Goal: Obtain resource: Download file/media

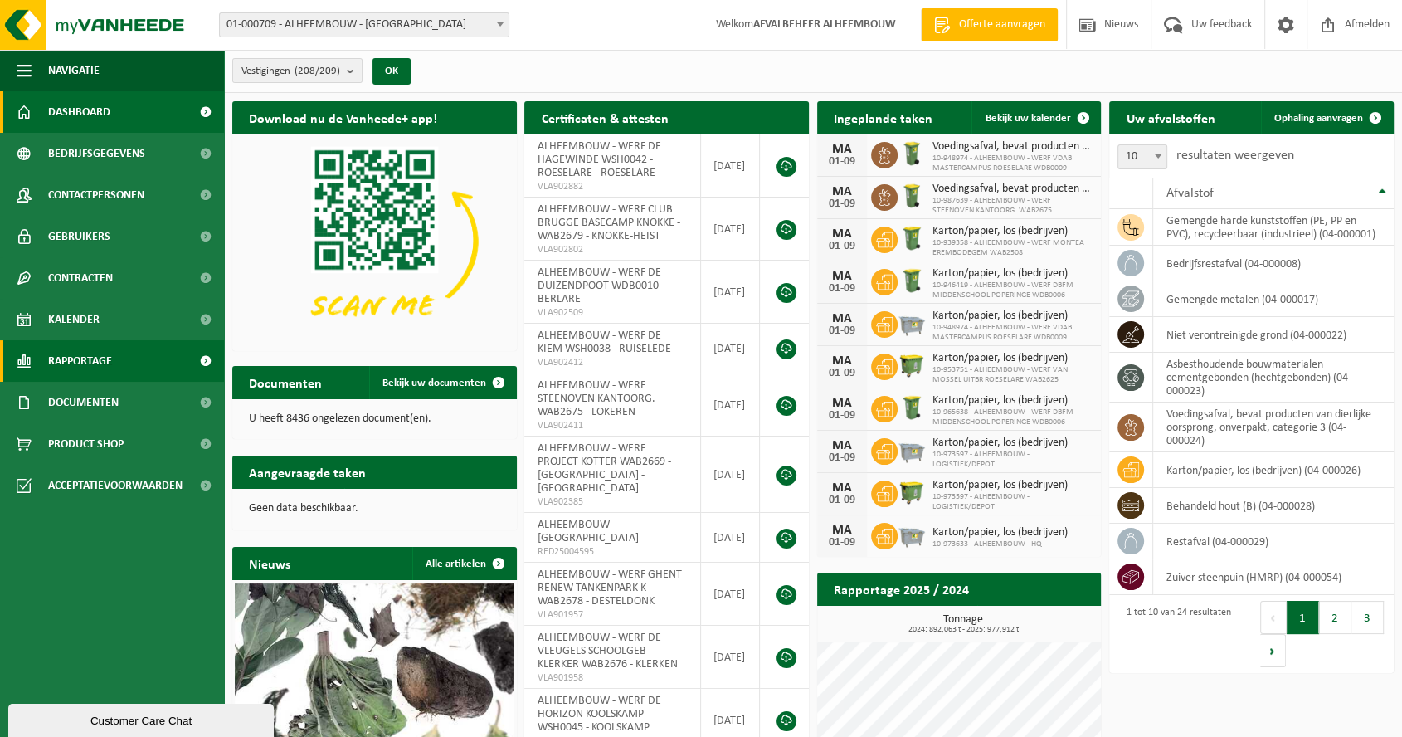
click at [128, 357] on link "Rapportage" at bounding box center [112, 360] width 224 height 41
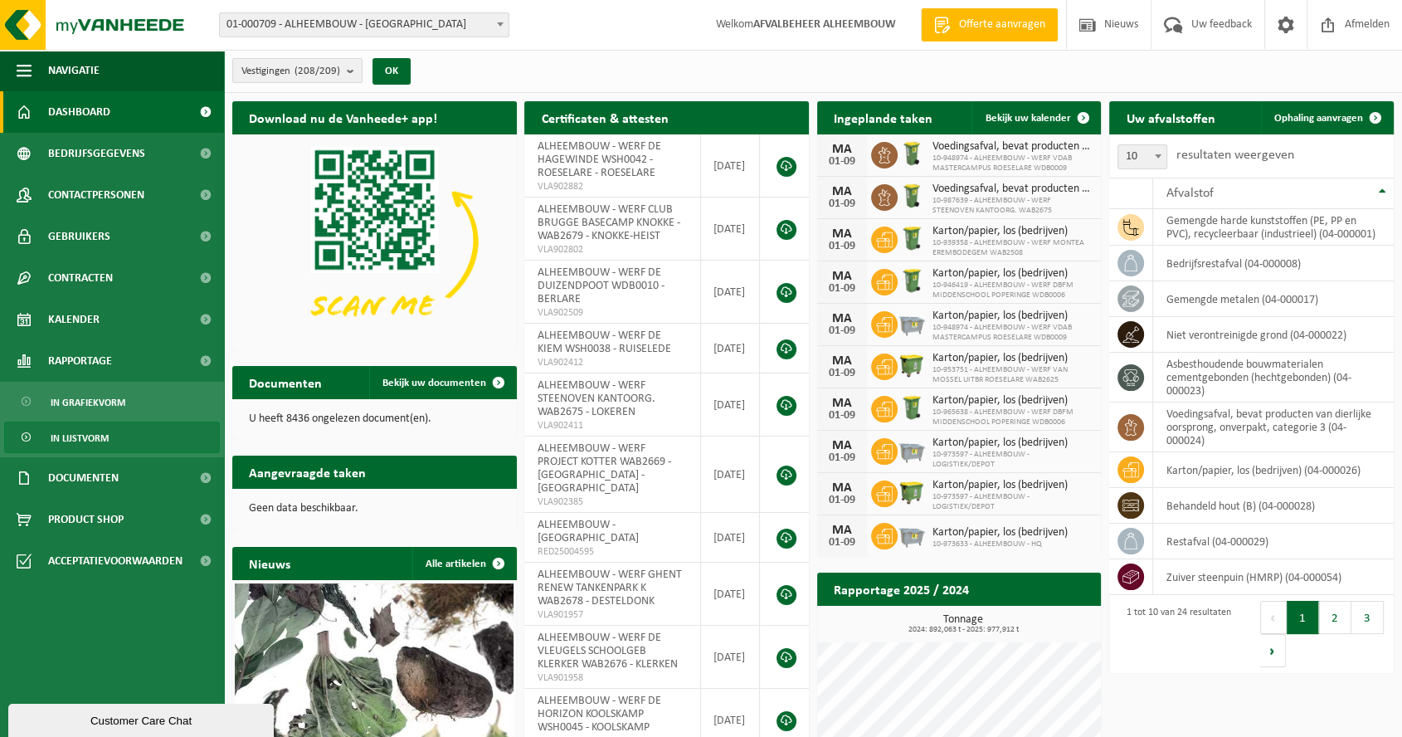
click at [139, 426] on link "In lijstvorm" at bounding box center [112, 438] width 216 height 32
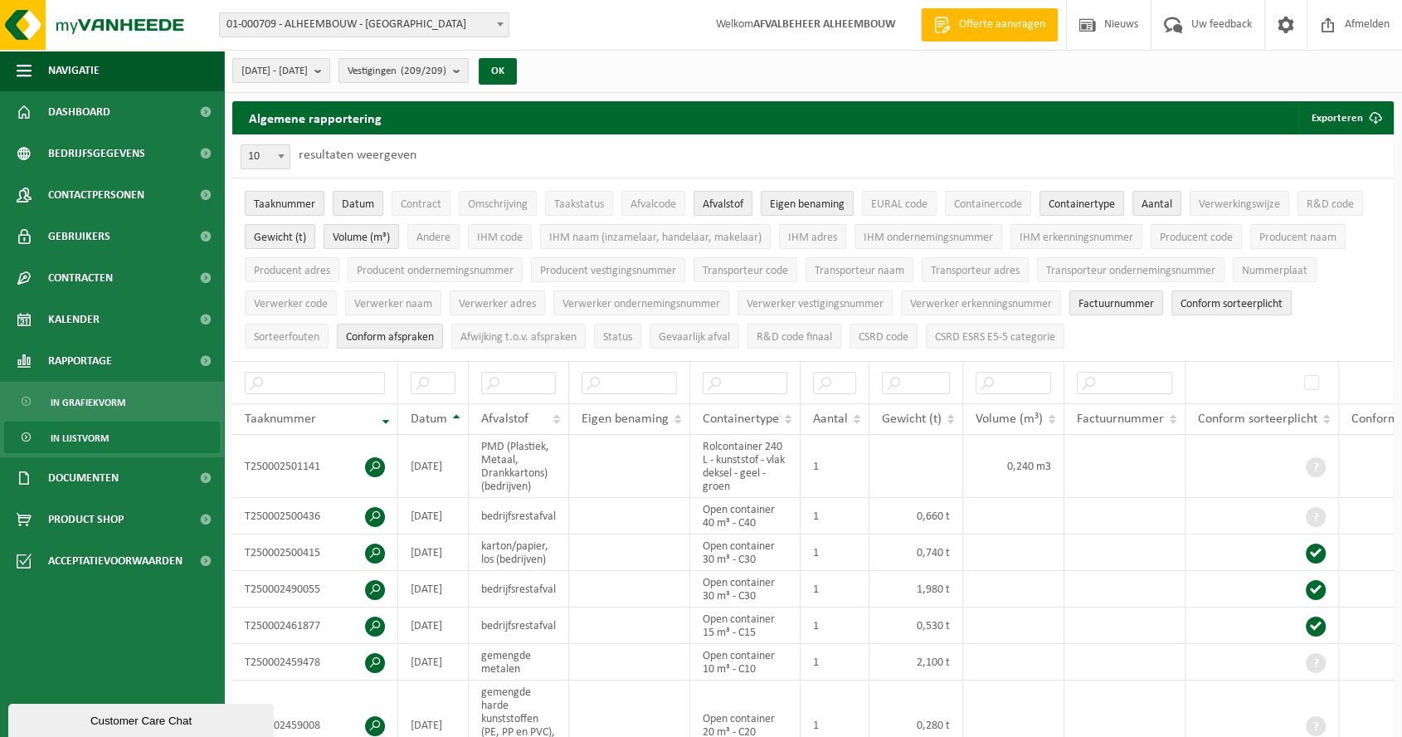
click at [496, 20] on span at bounding box center [500, 24] width 17 height 22
type input "wdp"
select select "38808"
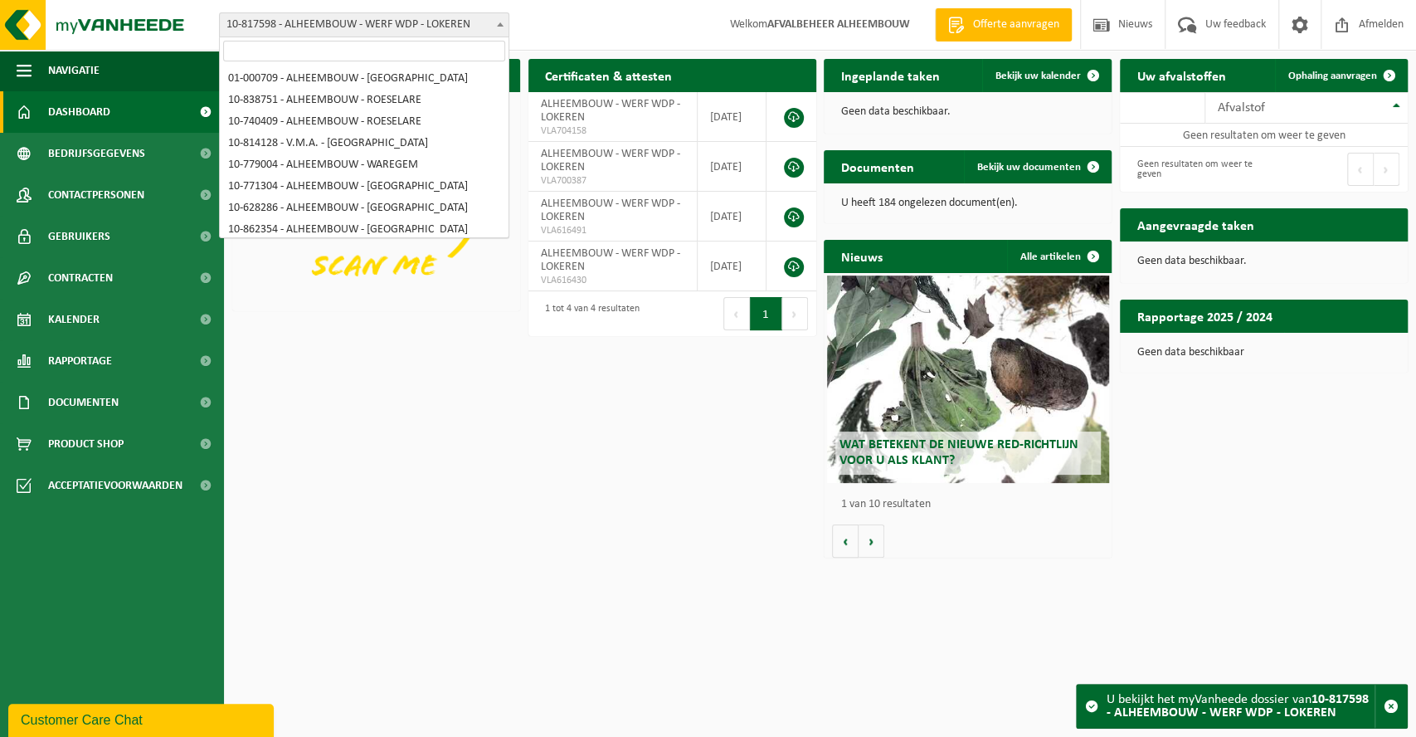
click at [499, 24] on b at bounding box center [500, 24] width 7 height 4
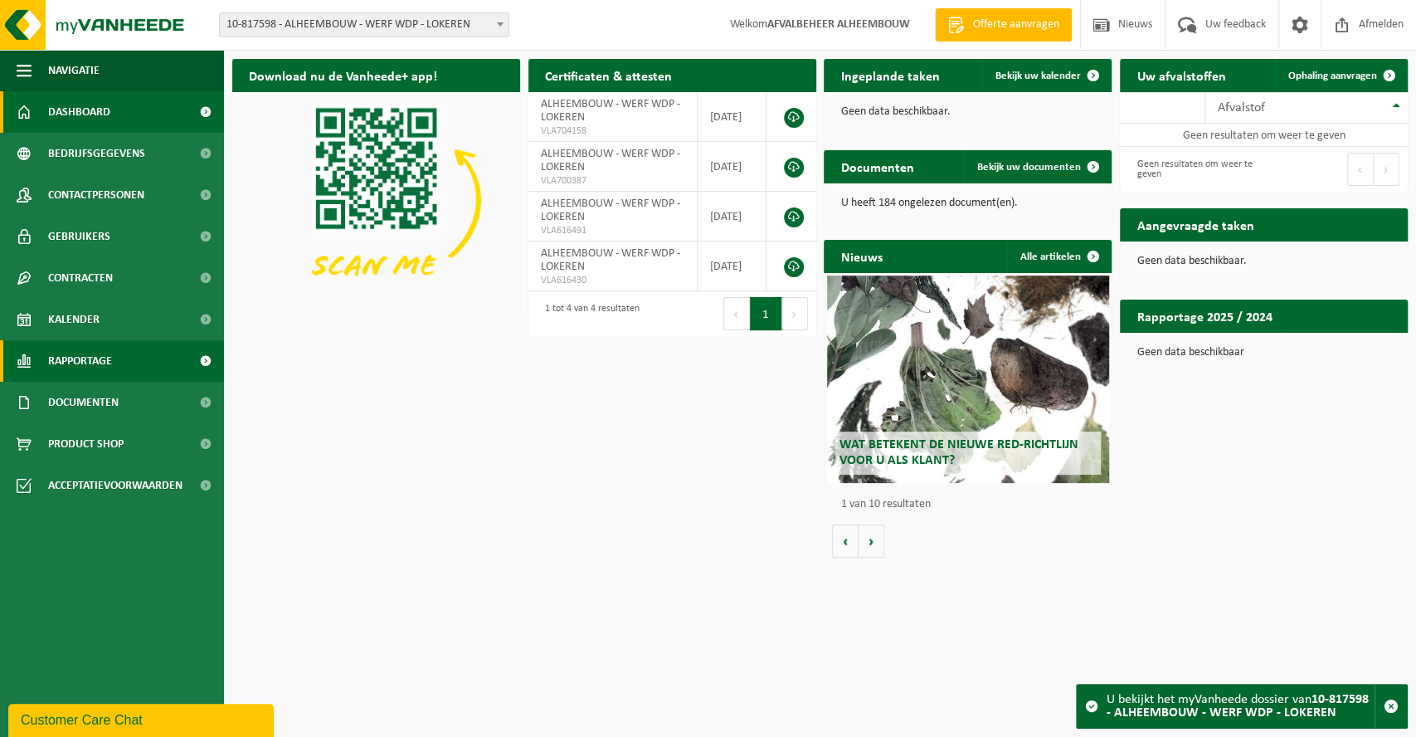
click at [115, 361] on link "Rapportage" at bounding box center [112, 360] width 224 height 41
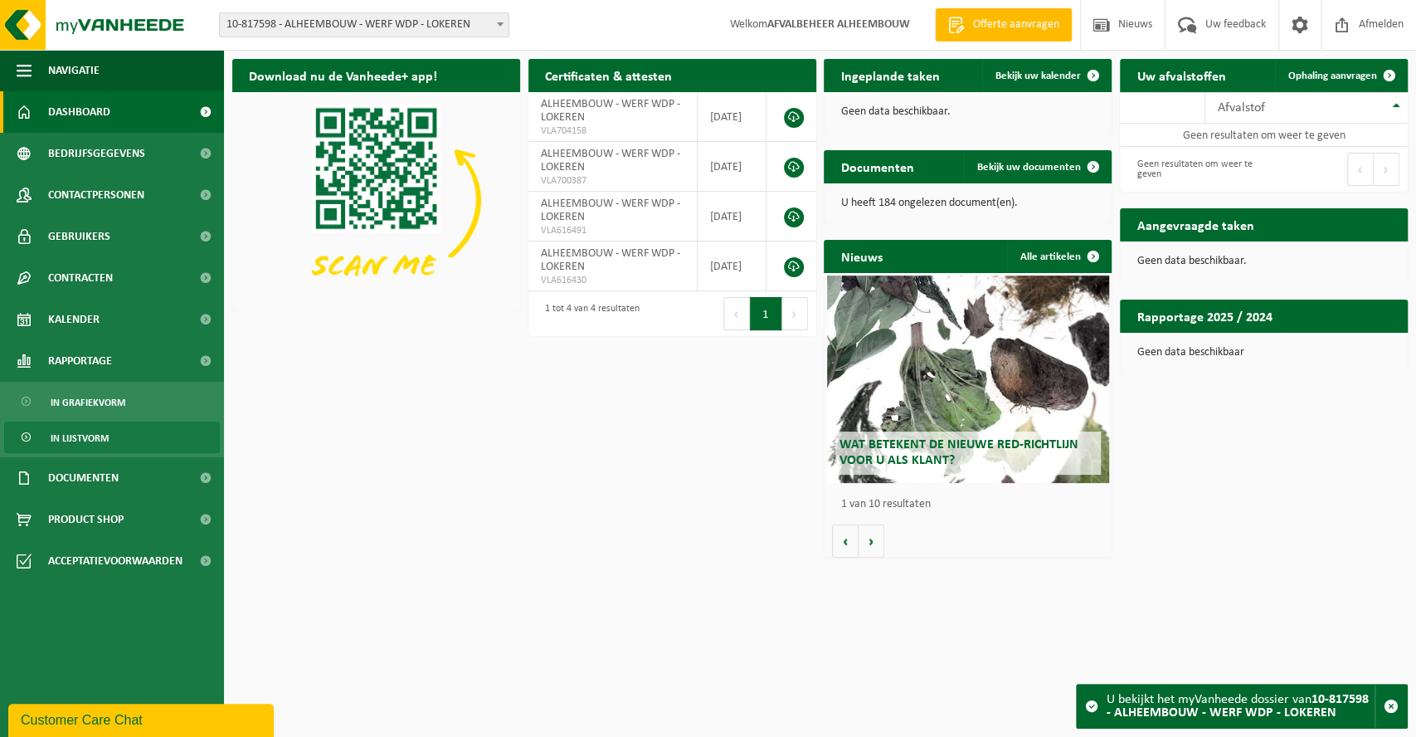
click at [96, 435] on span "In lijstvorm" at bounding box center [80, 438] width 58 height 32
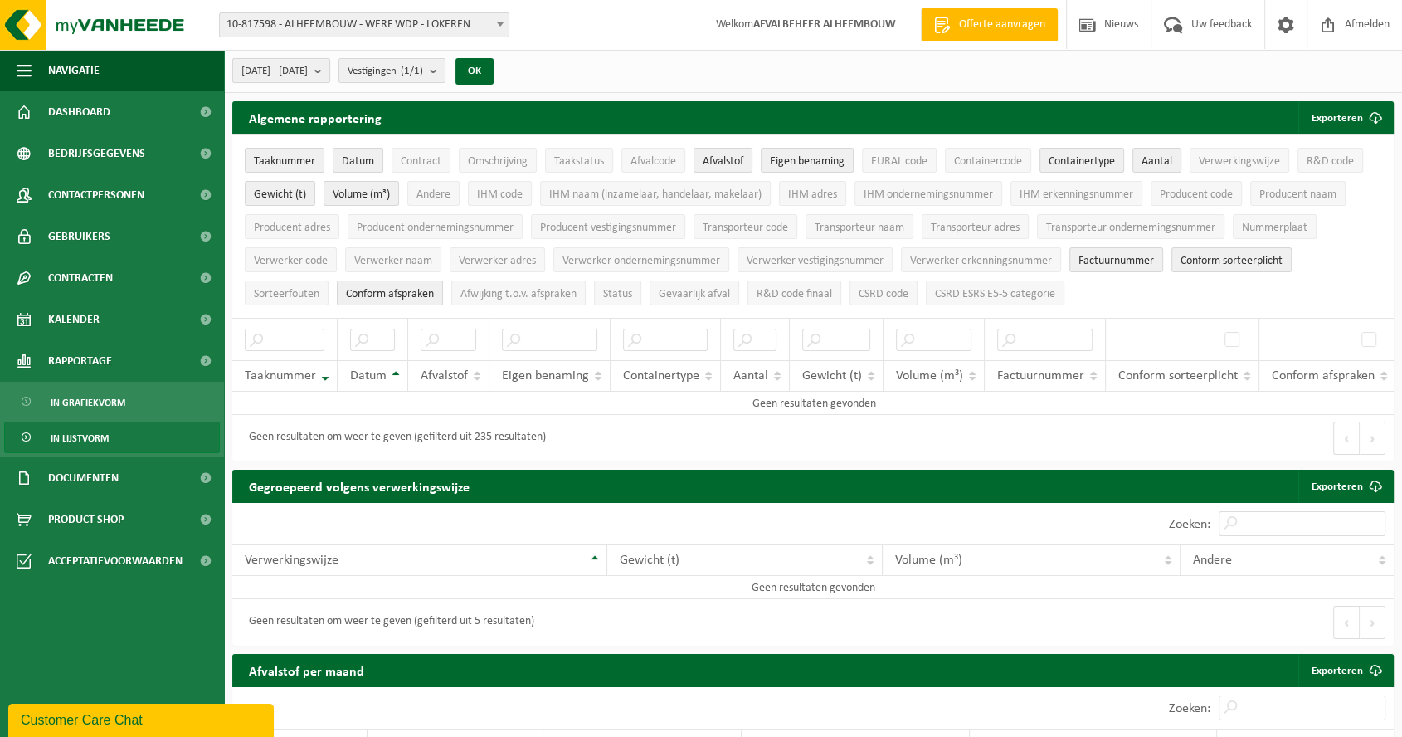
click at [329, 65] on b "submit" at bounding box center [321, 70] width 15 height 23
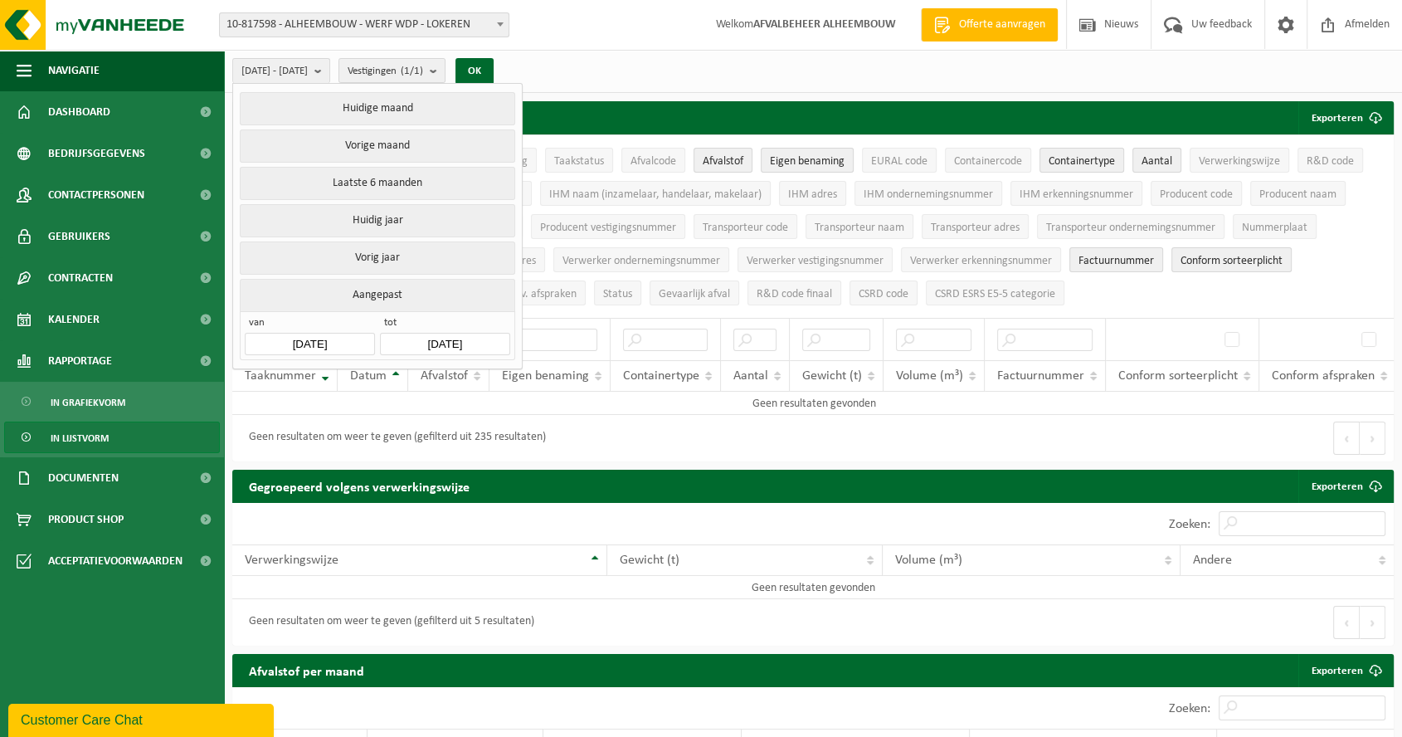
click at [355, 333] on input "[DATE]" at bounding box center [309, 344] width 129 height 22
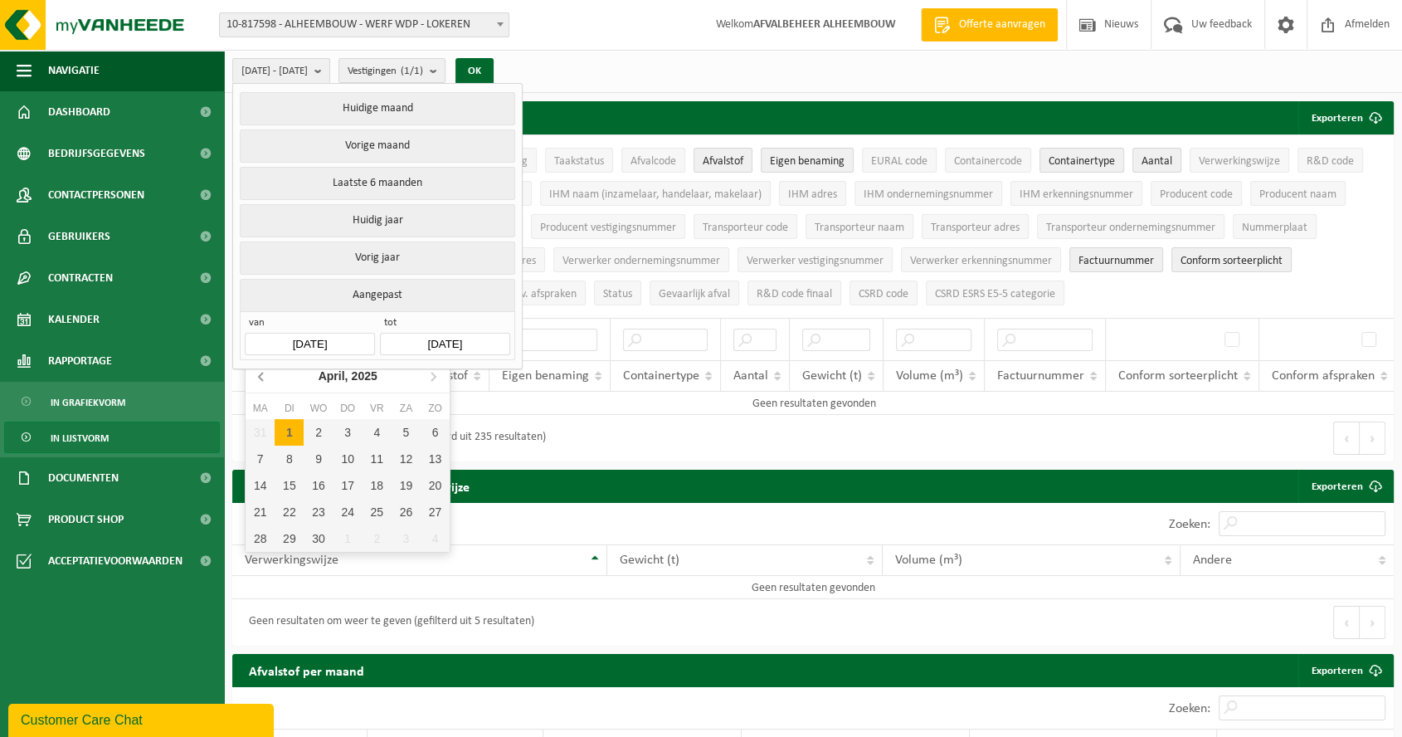
click at [257, 372] on icon at bounding box center [262, 376] width 27 height 27
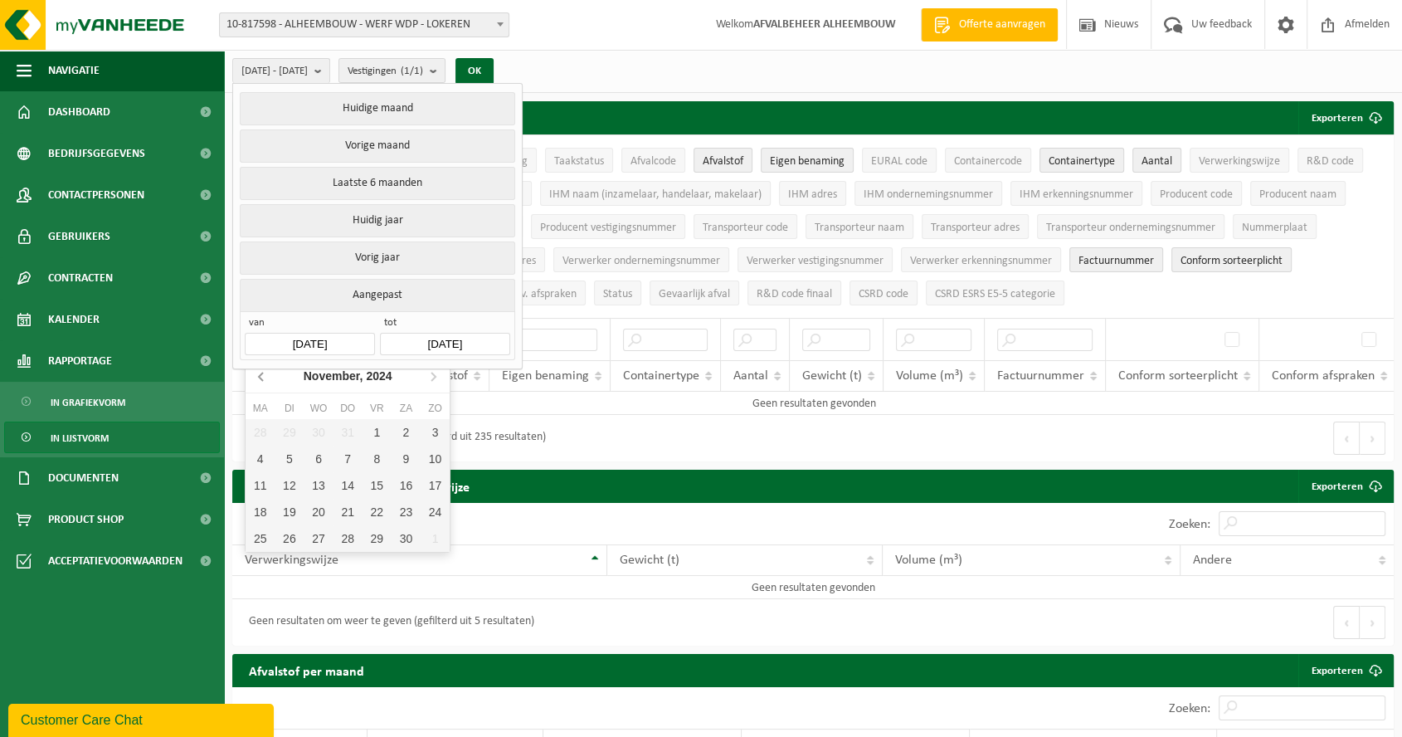
click at [257, 370] on icon at bounding box center [262, 376] width 27 height 27
click at [257, 368] on icon at bounding box center [262, 376] width 27 height 27
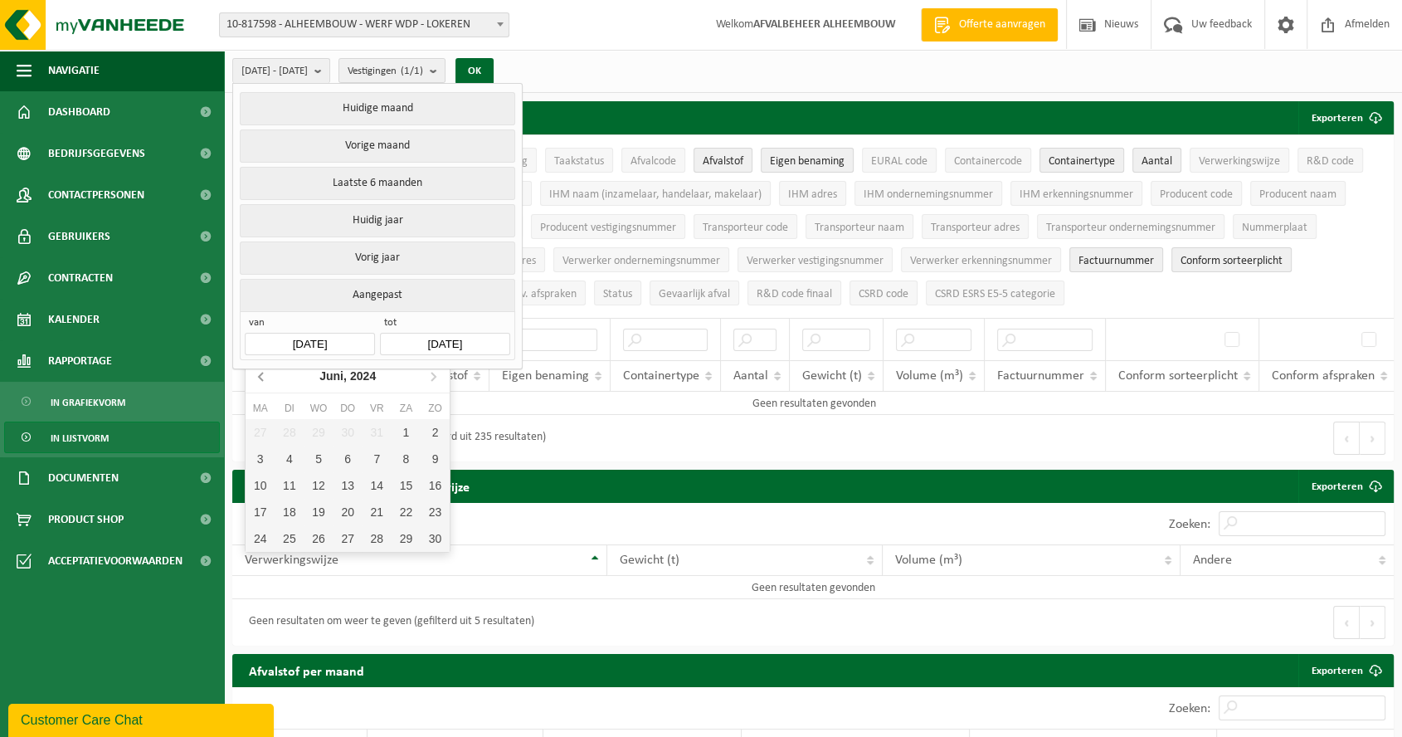
click at [257, 368] on icon at bounding box center [262, 376] width 27 height 27
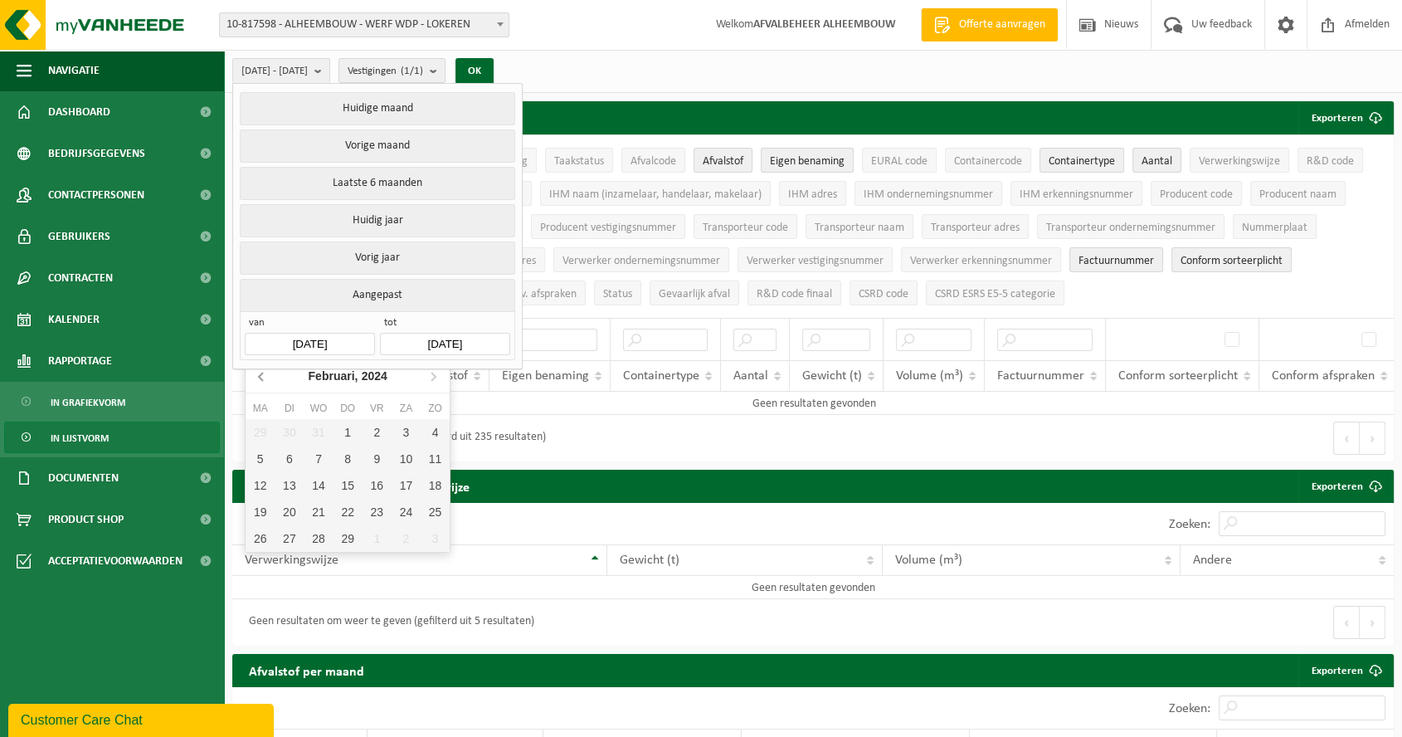
click at [257, 368] on icon at bounding box center [262, 376] width 27 height 27
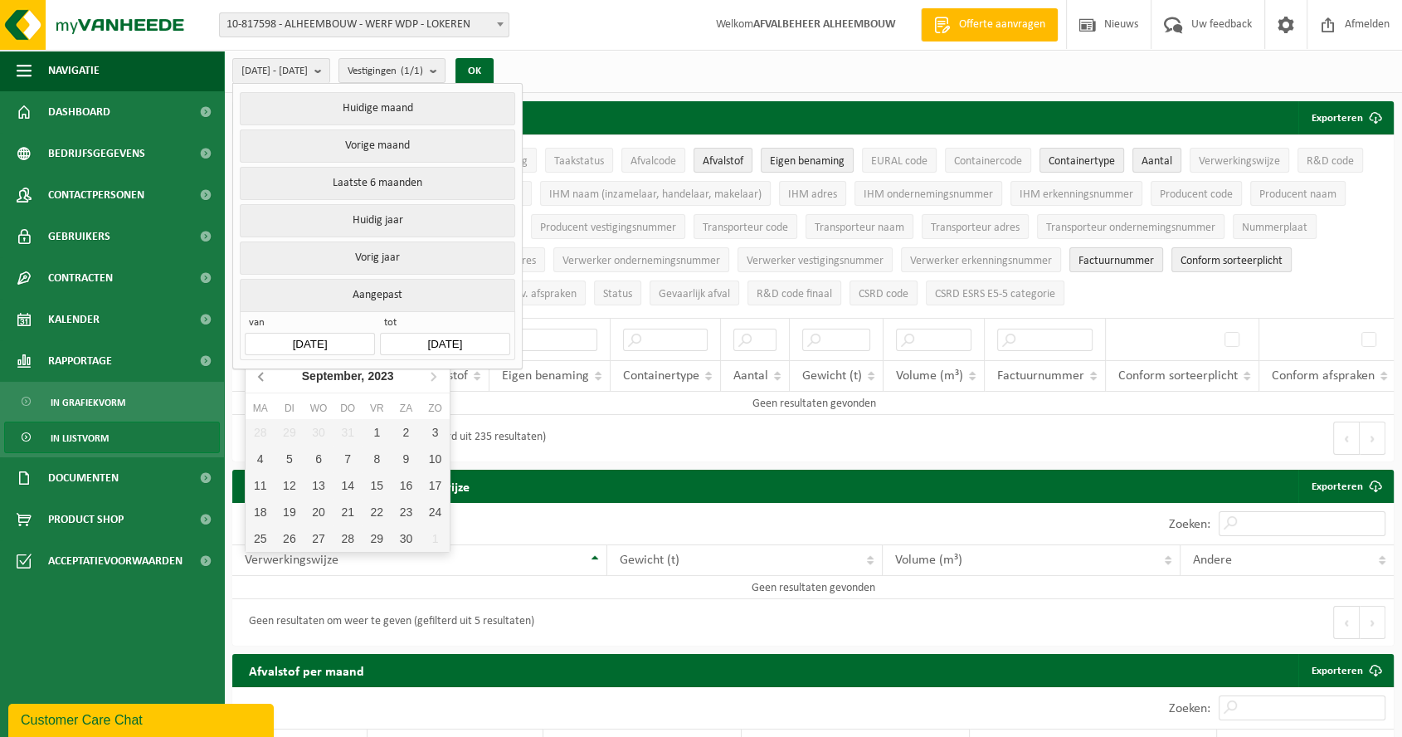
click at [257, 368] on icon at bounding box center [262, 376] width 27 height 27
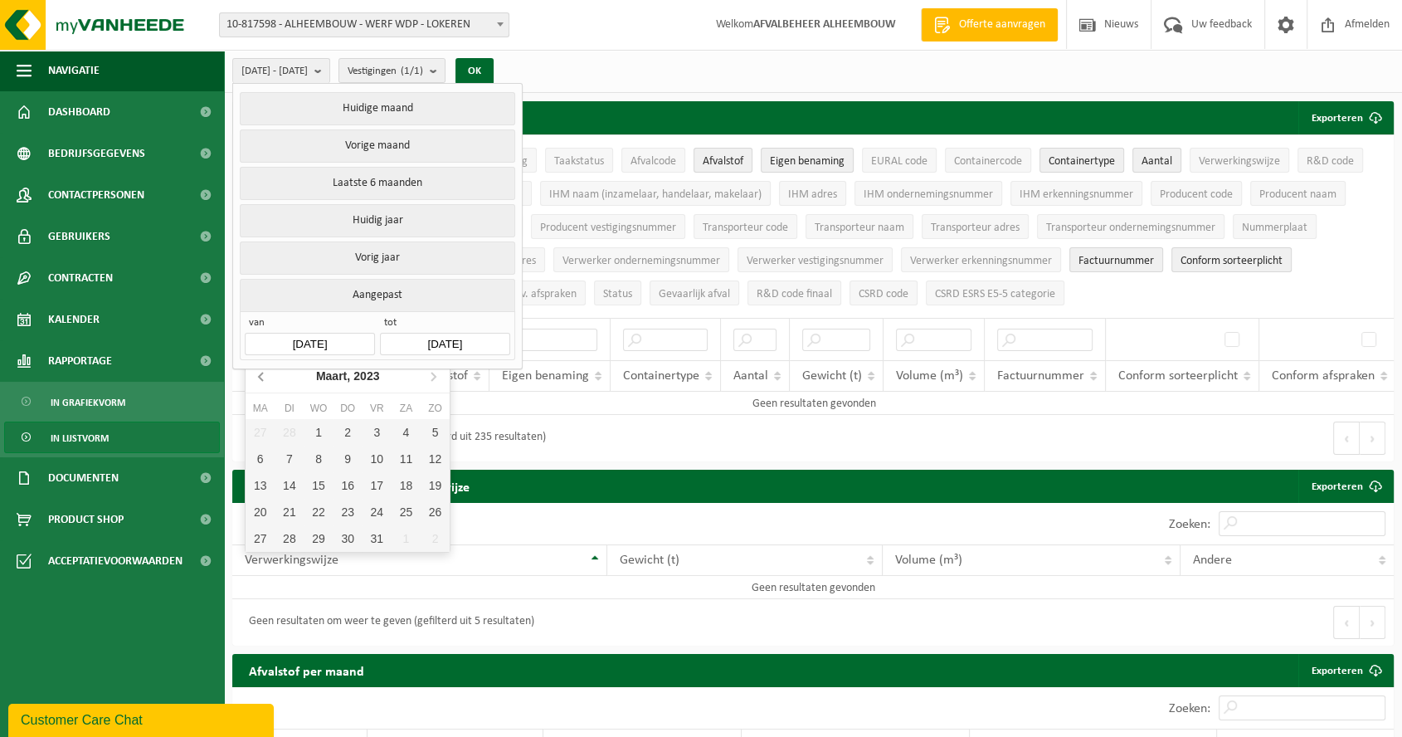
click at [257, 368] on icon at bounding box center [262, 376] width 27 height 27
click at [257, 367] on icon at bounding box center [262, 376] width 27 height 27
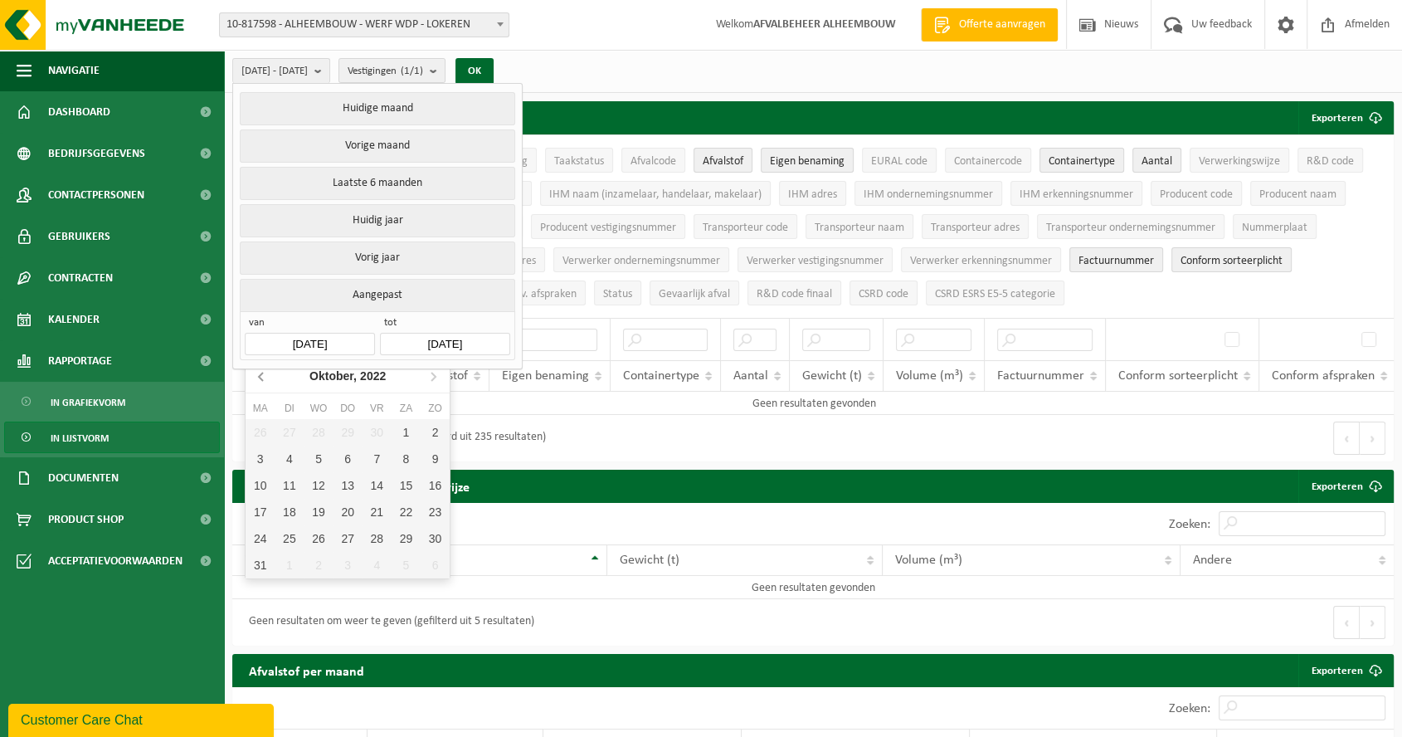
click at [257, 367] on icon at bounding box center [262, 376] width 27 height 27
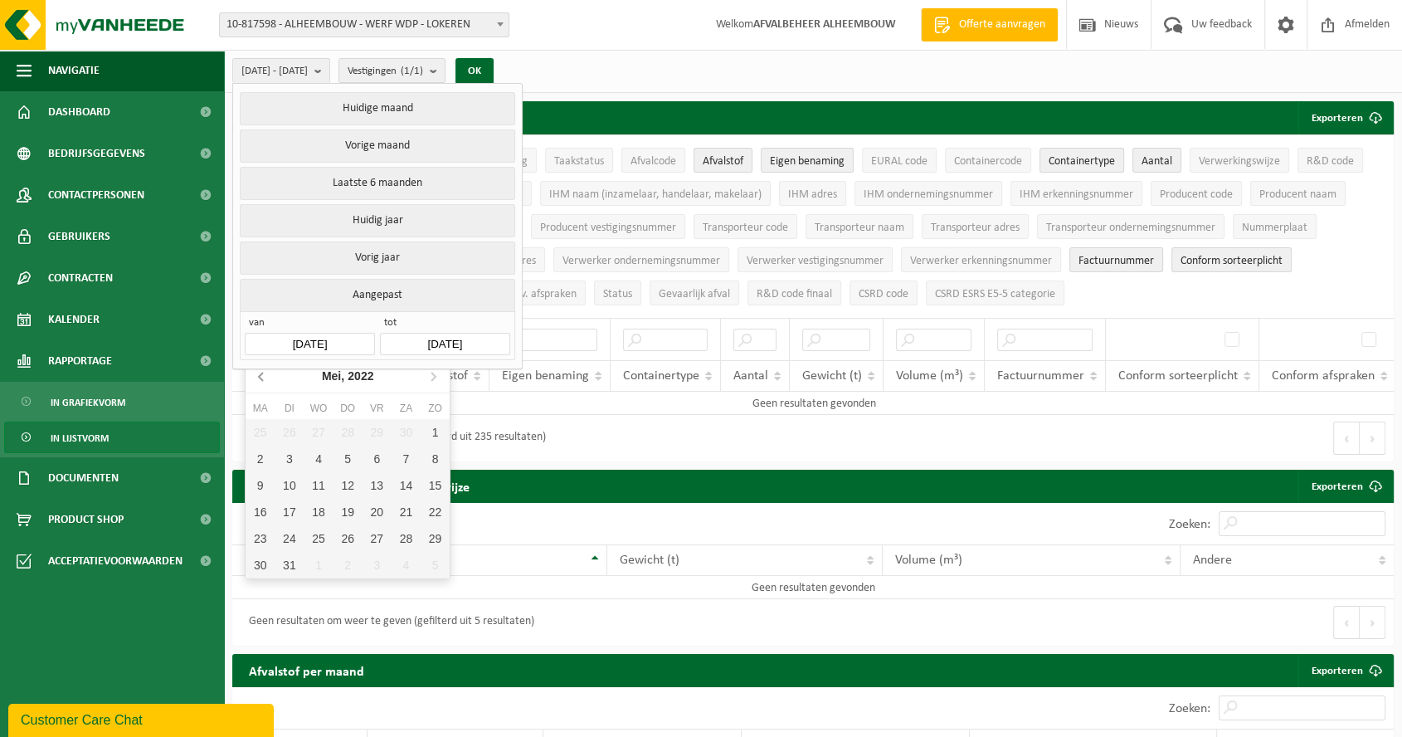
click at [257, 367] on icon at bounding box center [262, 376] width 27 height 27
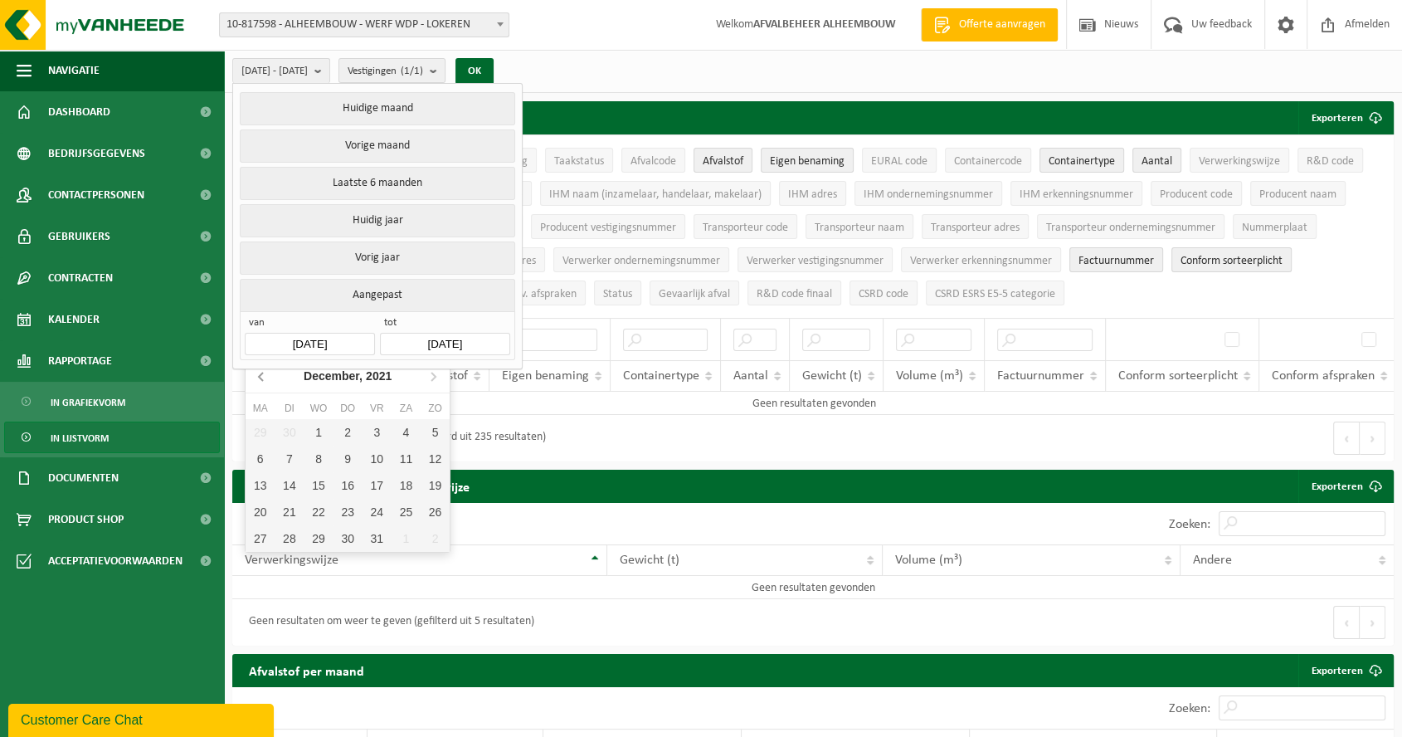
click at [257, 367] on icon at bounding box center [262, 376] width 27 height 27
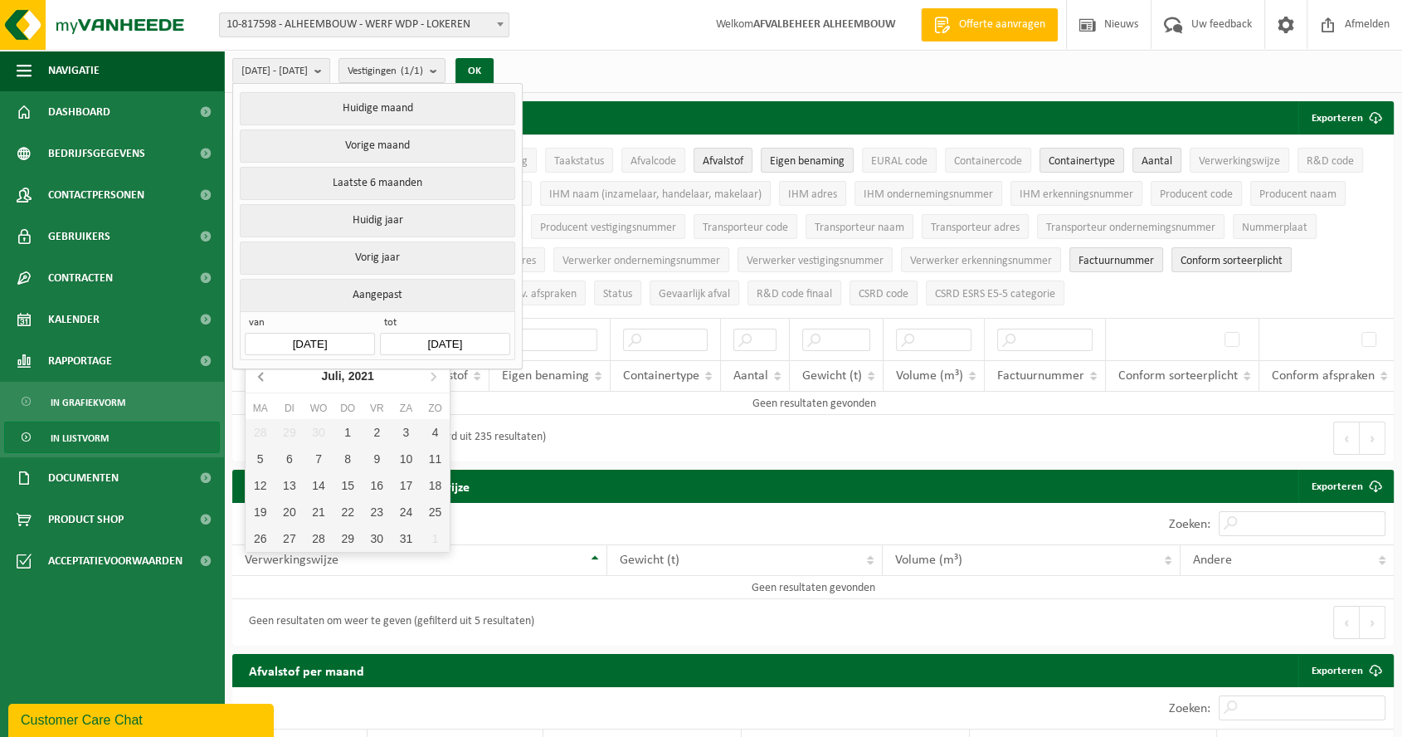
click at [257, 367] on icon at bounding box center [262, 376] width 27 height 27
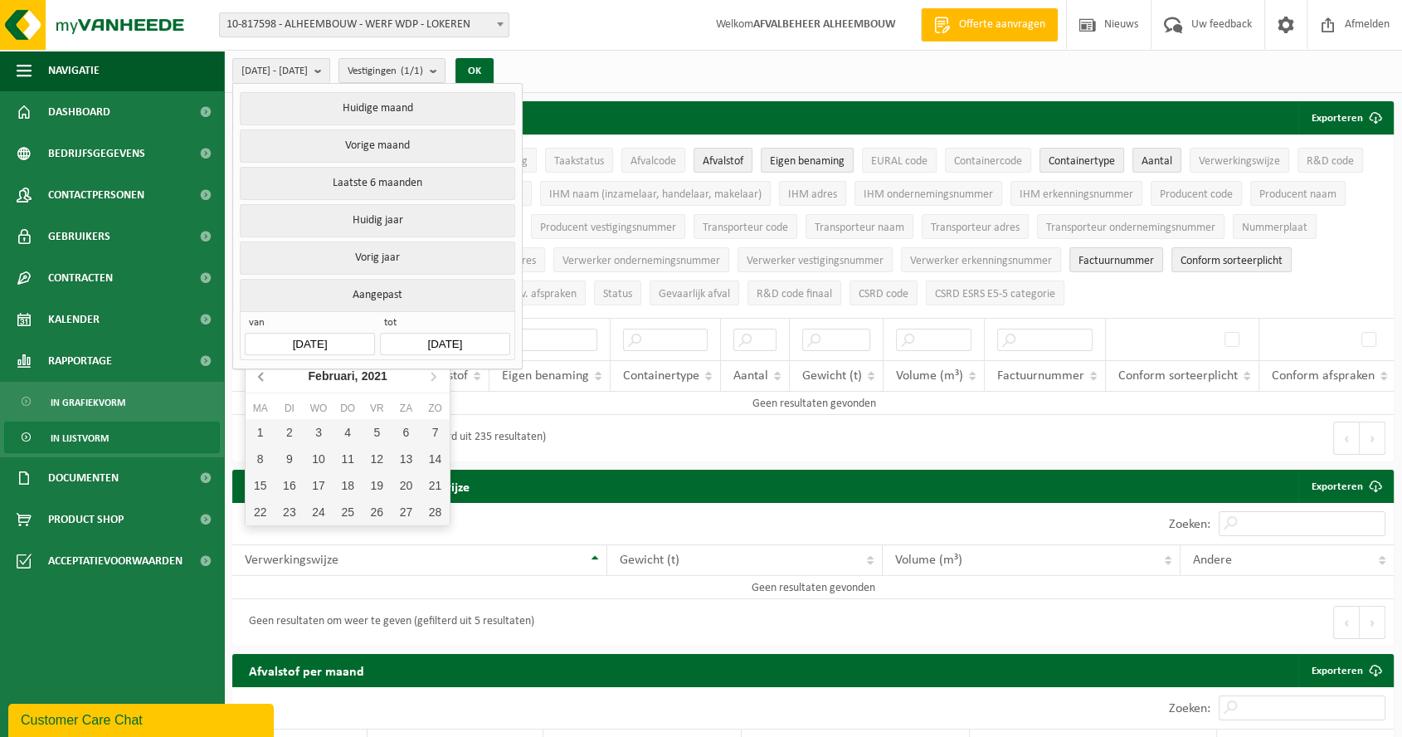
click at [257, 367] on icon at bounding box center [262, 376] width 27 height 27
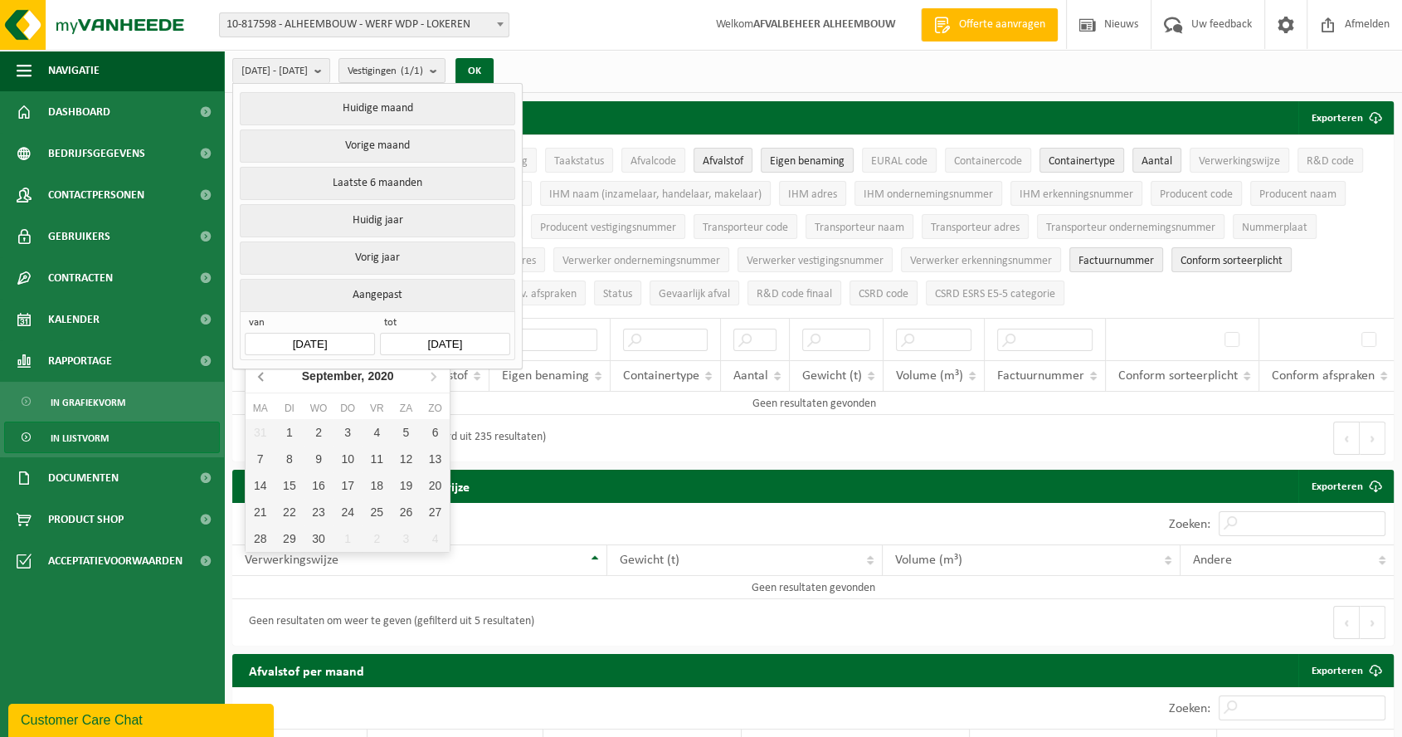
click at [257, 367] on icon at bounding box center [262, 376] width 27 height 27
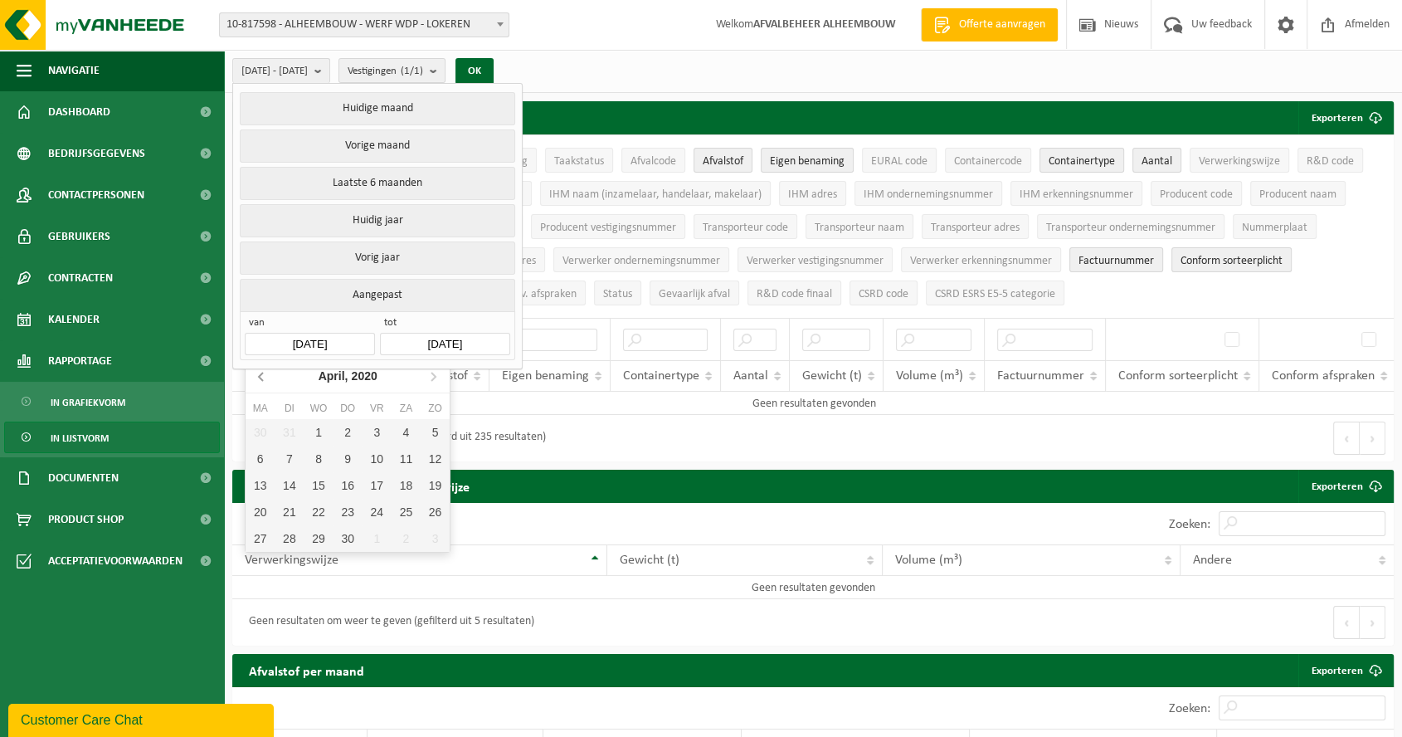
click at [257, 367] on icon at bounding box center [262, 376] width 27 height 27
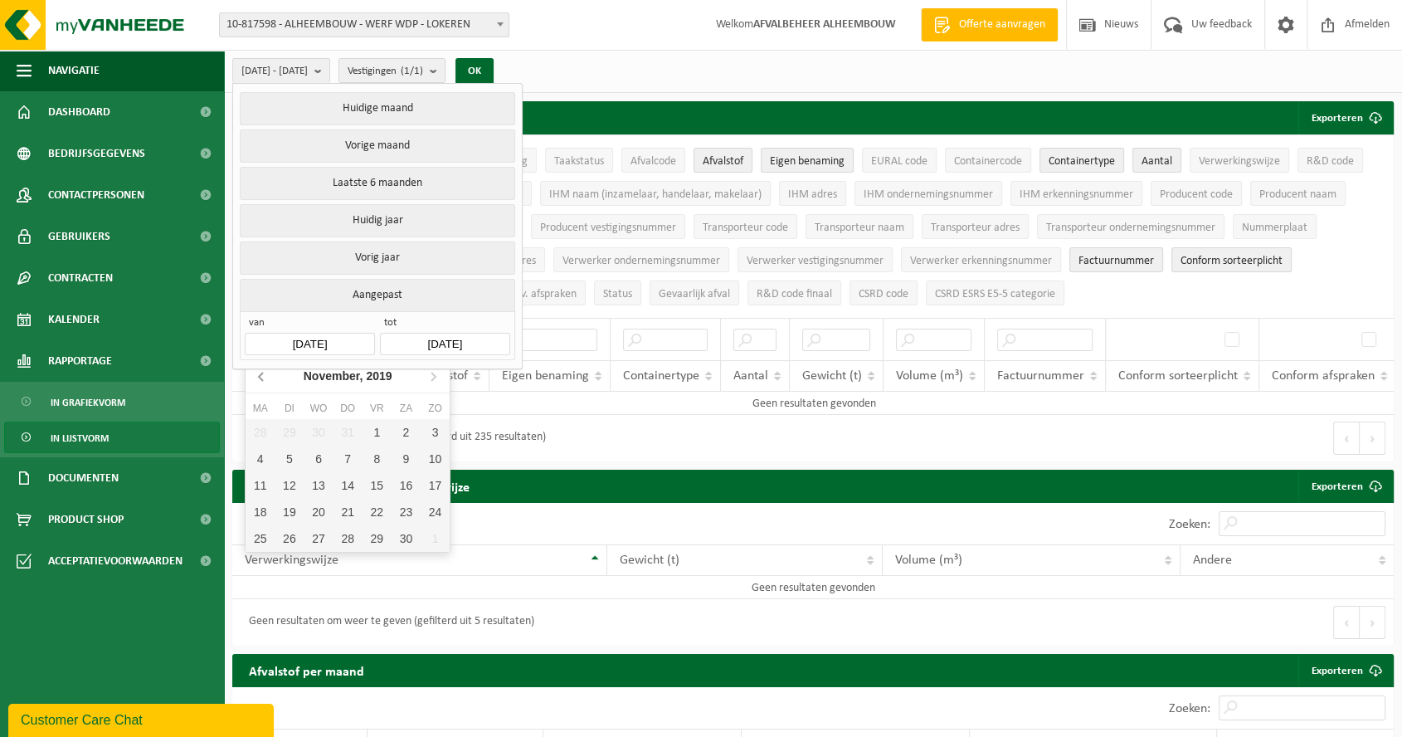
click at [257, 367] on icon at bounding box center [262, 376] width 27 height 27
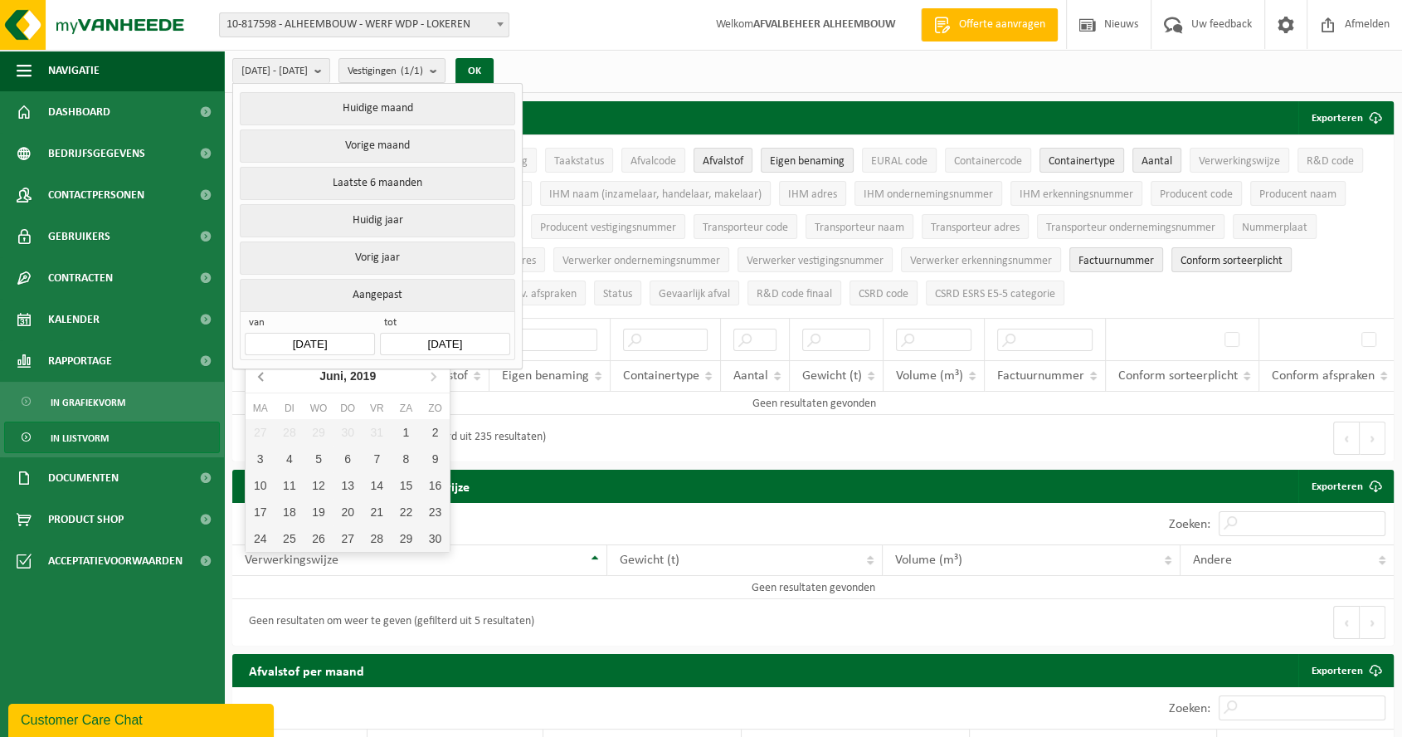
click at [257, 367] on icon at bounding box center [262, 376] width 27 height 27
click at [433, 370] on icon at bounding box center [433, 376] width 27 height 27
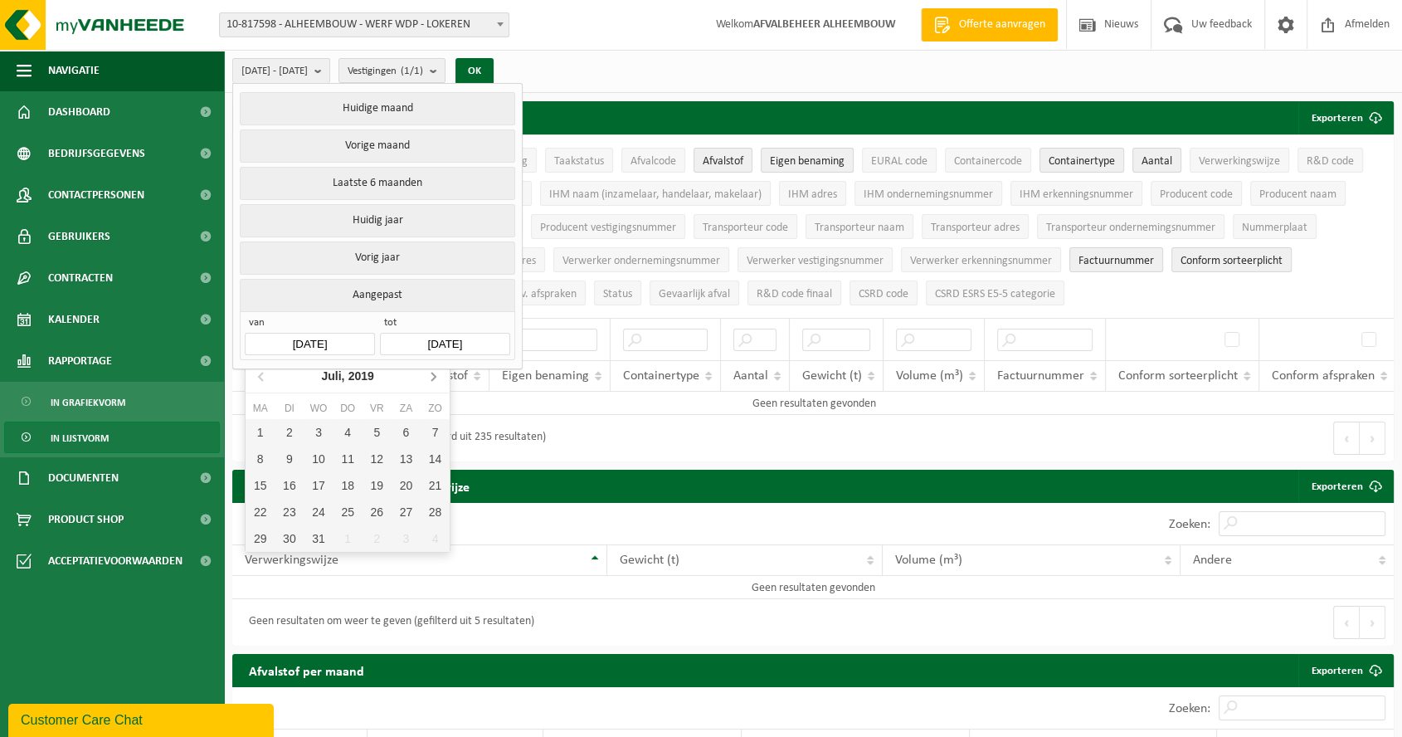
click at [433, 370] on icon at bounding box center [433, 376] width 27 height 27
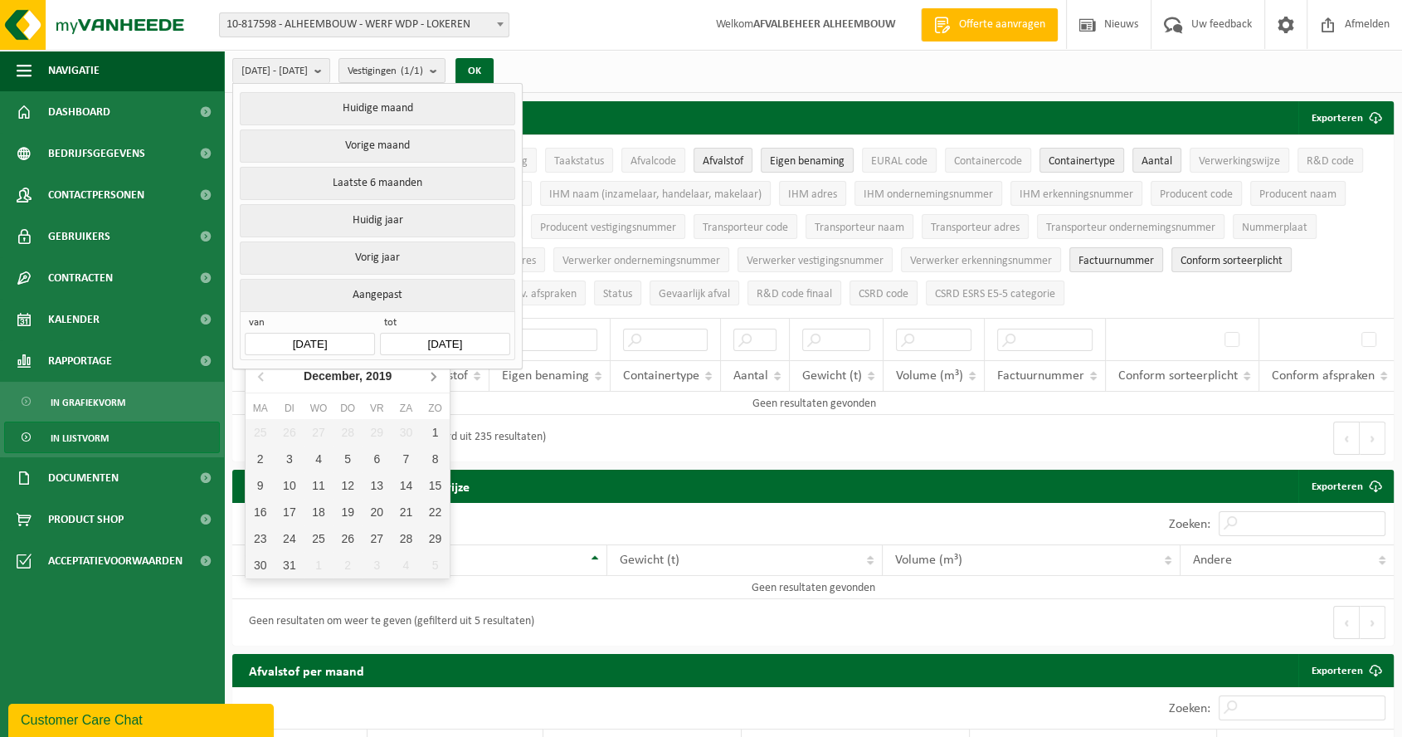
click at [433, 370] on icon at bounding box center [433, 376] width 27 height 27
click at [494, 67] on button "OK" at bounding box center [475, 71] width 38 height 27
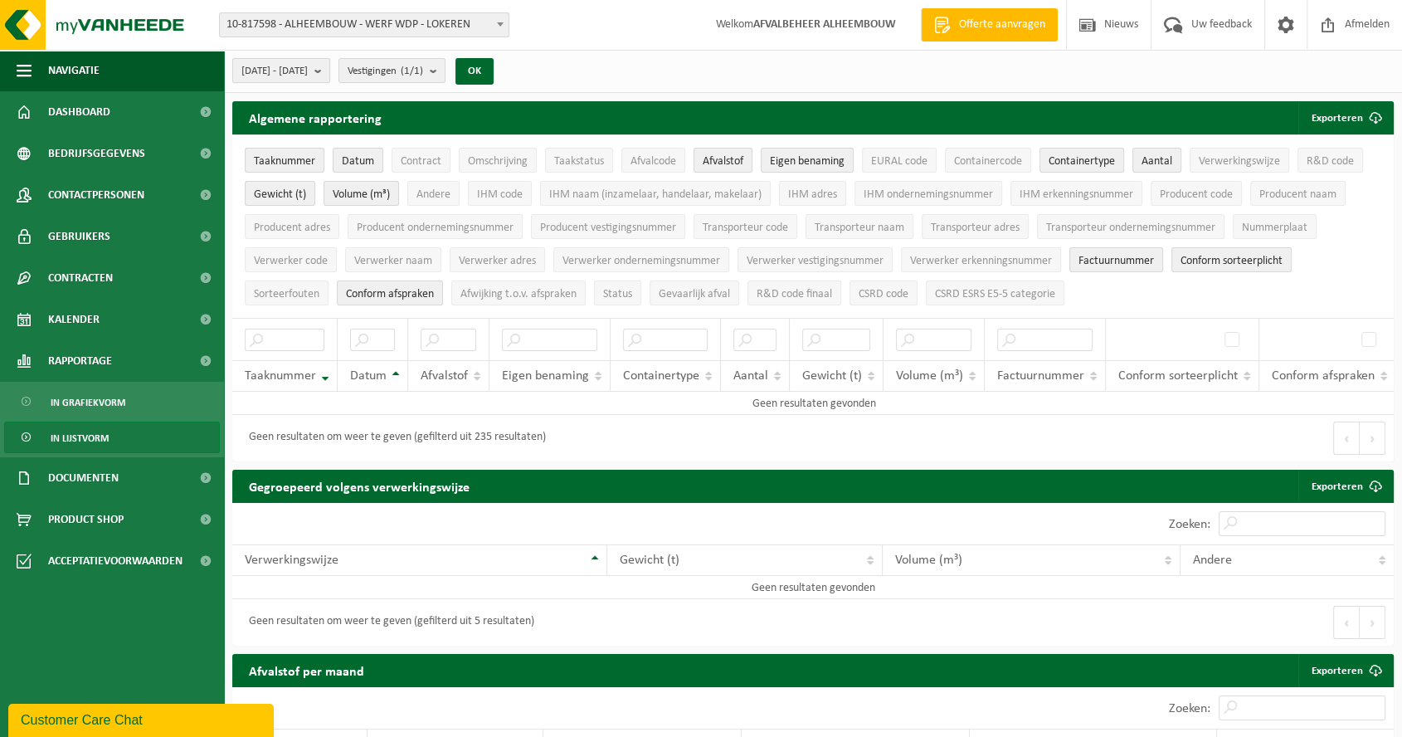
click at [308, 65] on span "2025-04-01 - 2025-09-01" at bounding box center [274, 71] width 66 height 25
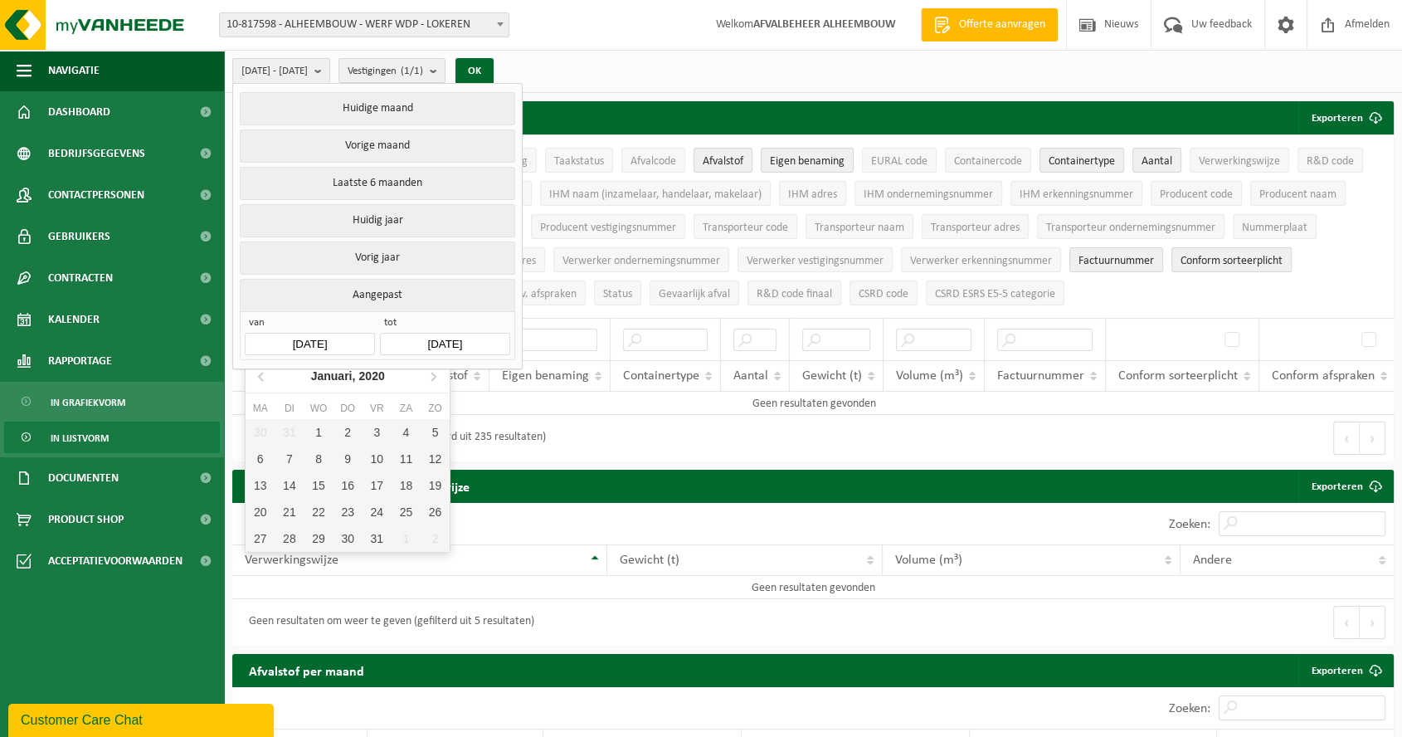
click at [306, 333] on input "2025-04-01" at bounding box center [309, 344] width 129 height 22
click at [317, 370] on div "Januari, 2020" at bounding box center [348, 376] width 87 height 27
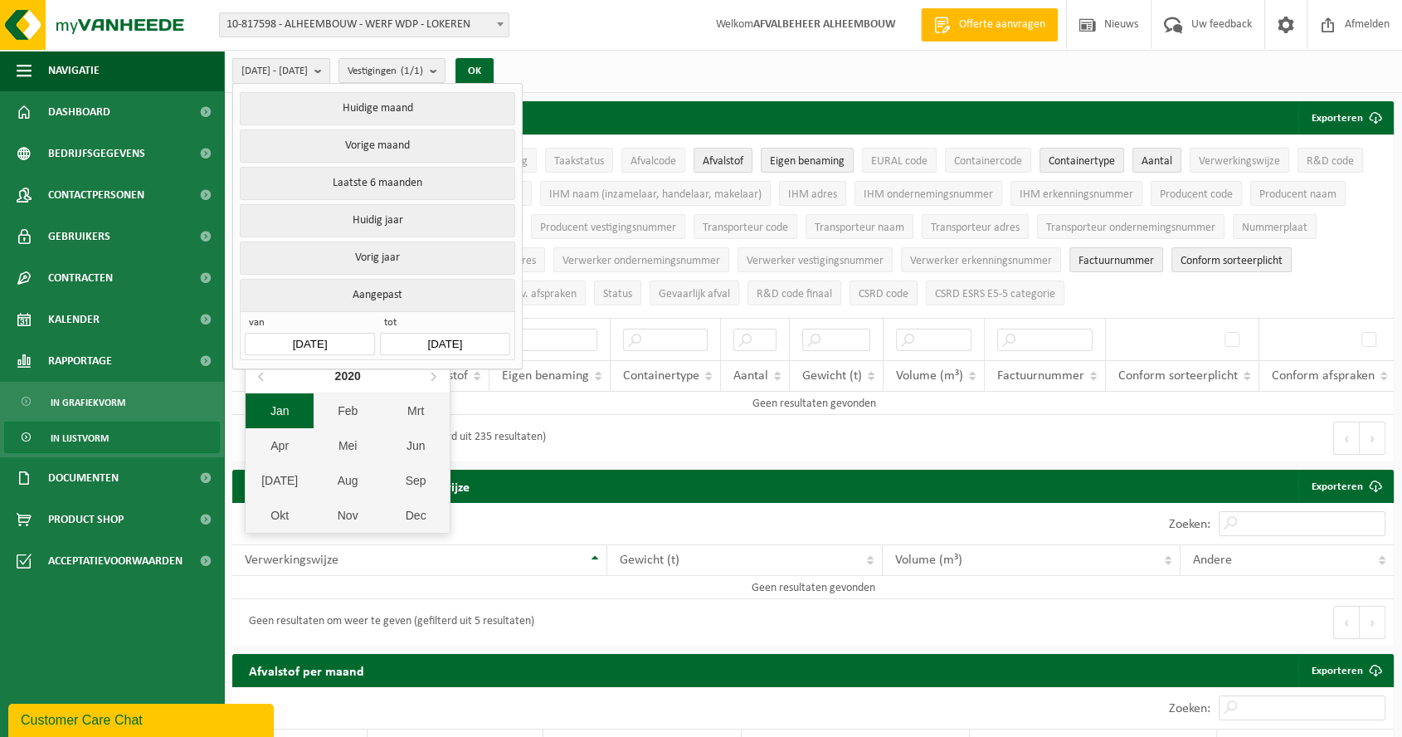
click at [279, 412] on div "Jan" at bounding box center [280, 410] width 68 height 35
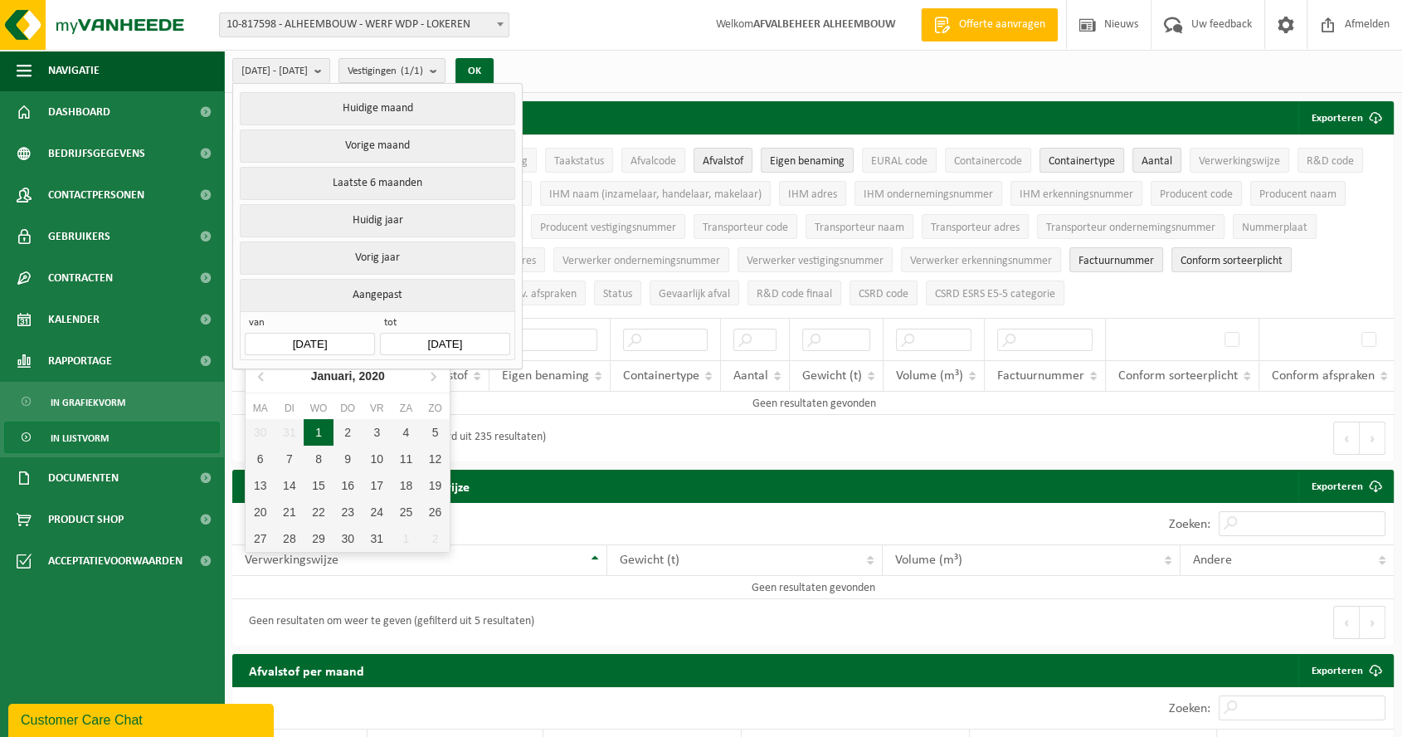
click at [323, 427] on div "1" at bounding box center [318, 432] width 29 height 27
type input "[DATE]"
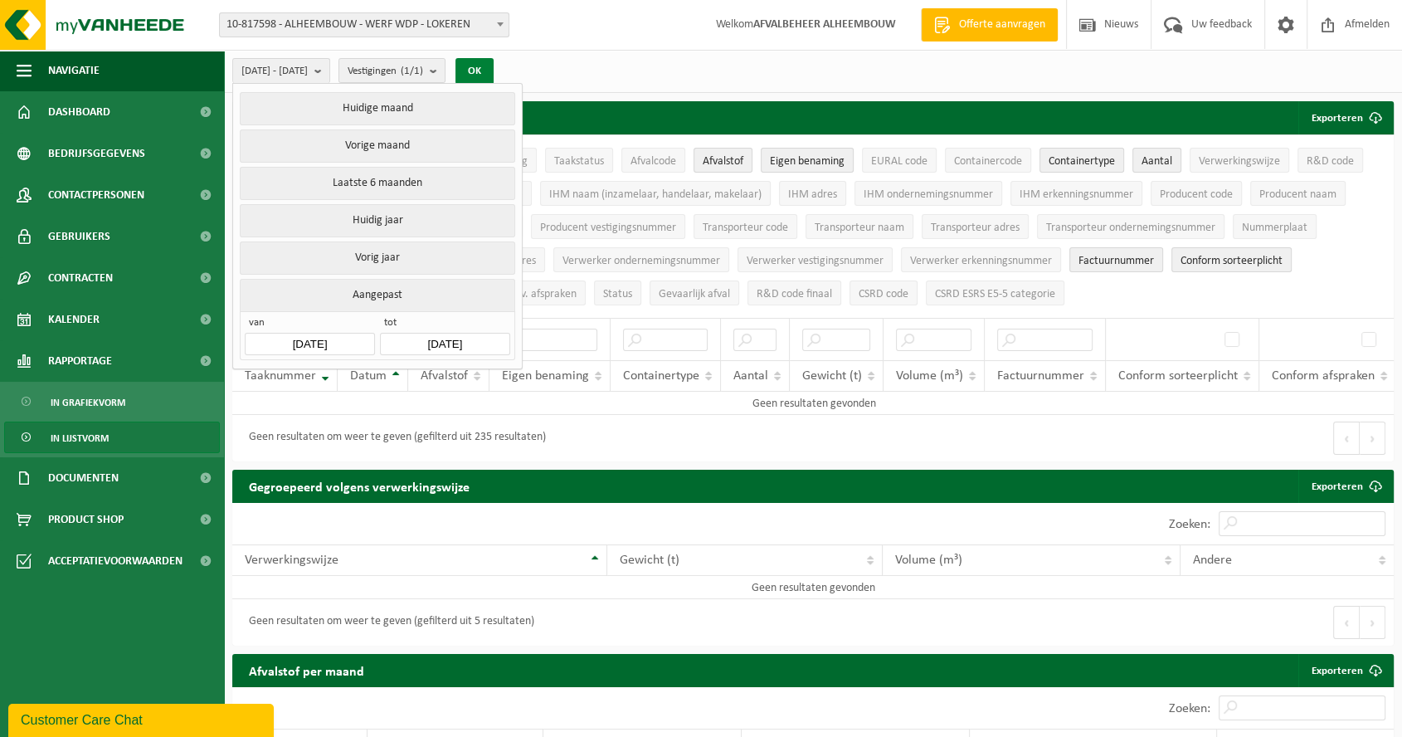
click at [494, 65] on button "OK" at bounding box center [475, 71] width 38 height 27
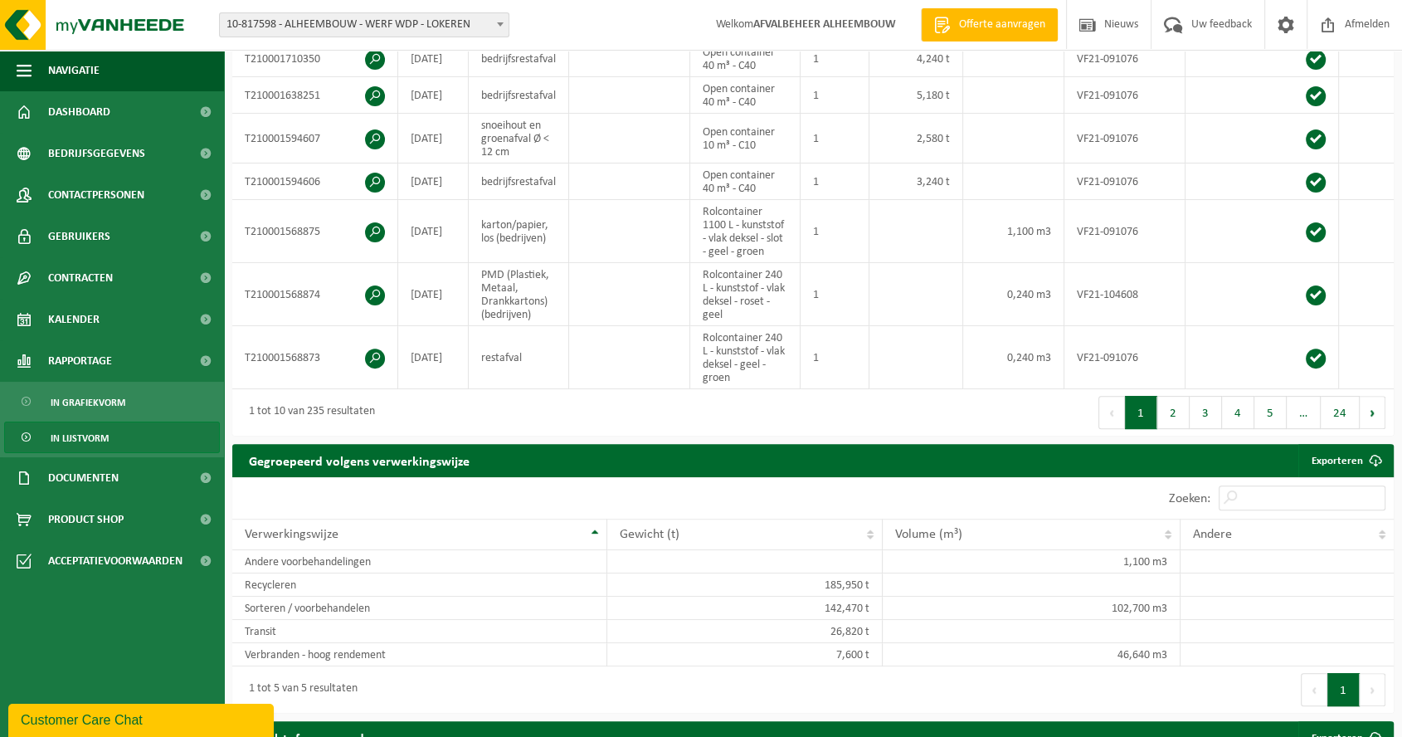
scroll to position [92, 0]
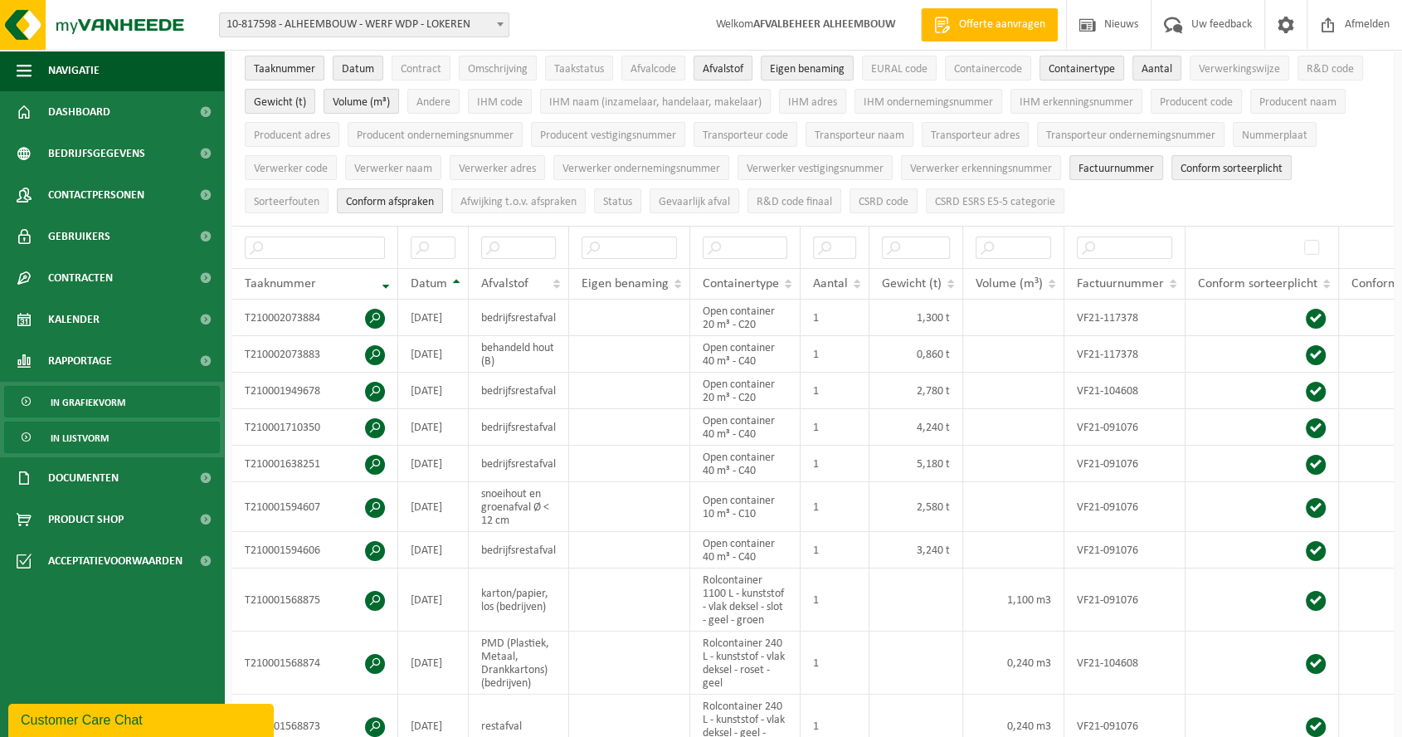
click at [153, 402] on link "In grafiekvorm" at bounding box center [112, 402] width 216 height 32
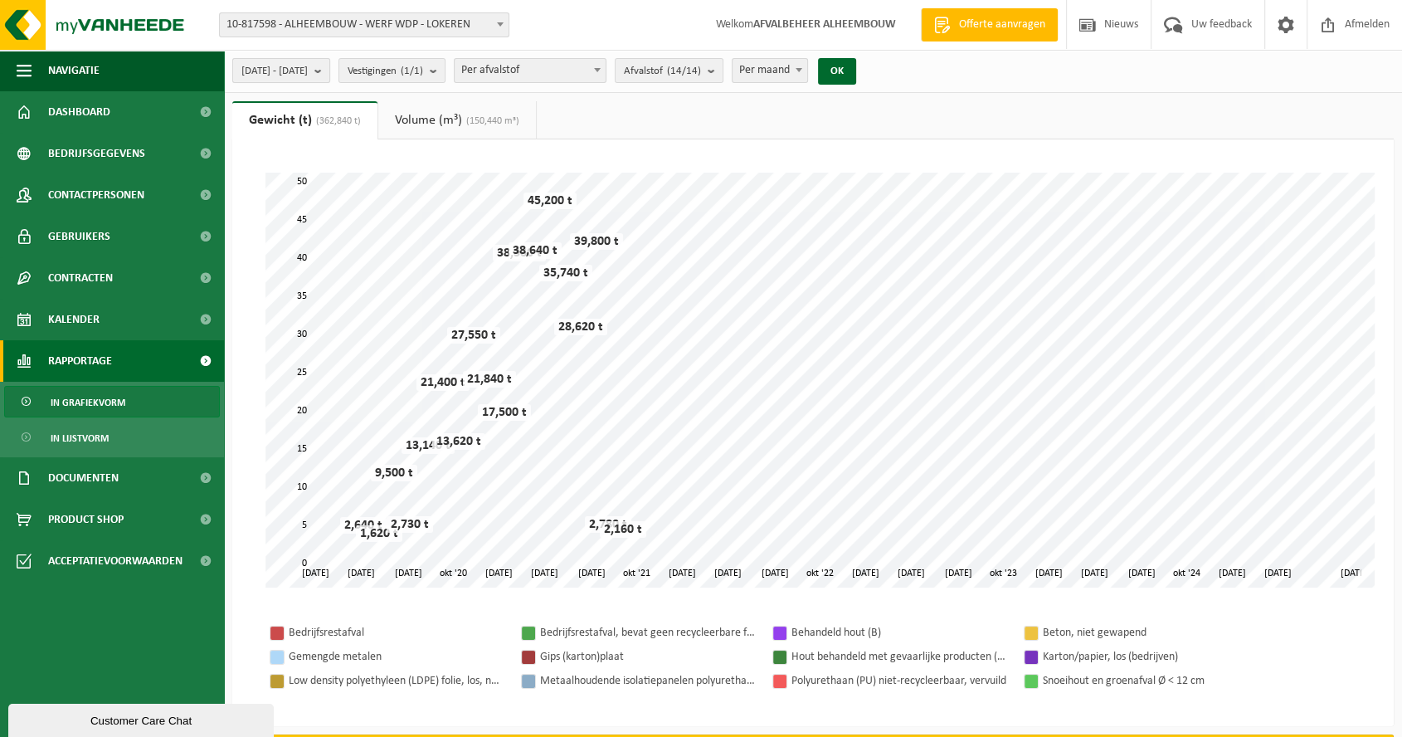
click at [329, 69] on b "submit" at bounding box center [321, 70] width 15 height 23
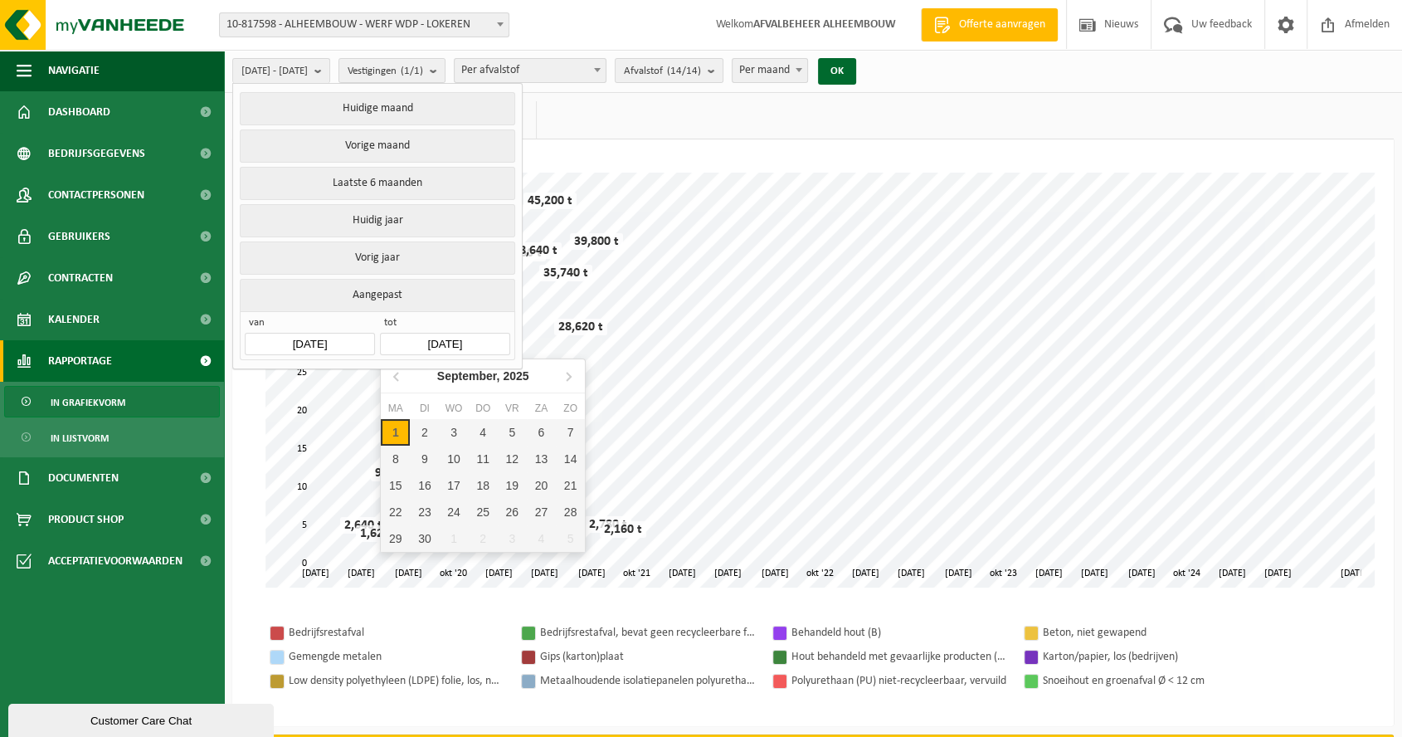
click at [440, 335] on input "[DATE]" at bounding box center [444, 344] width 129 height 22
click at [518, 373] on icon "2025" at bounding box center [516, 376] width 26 height 12
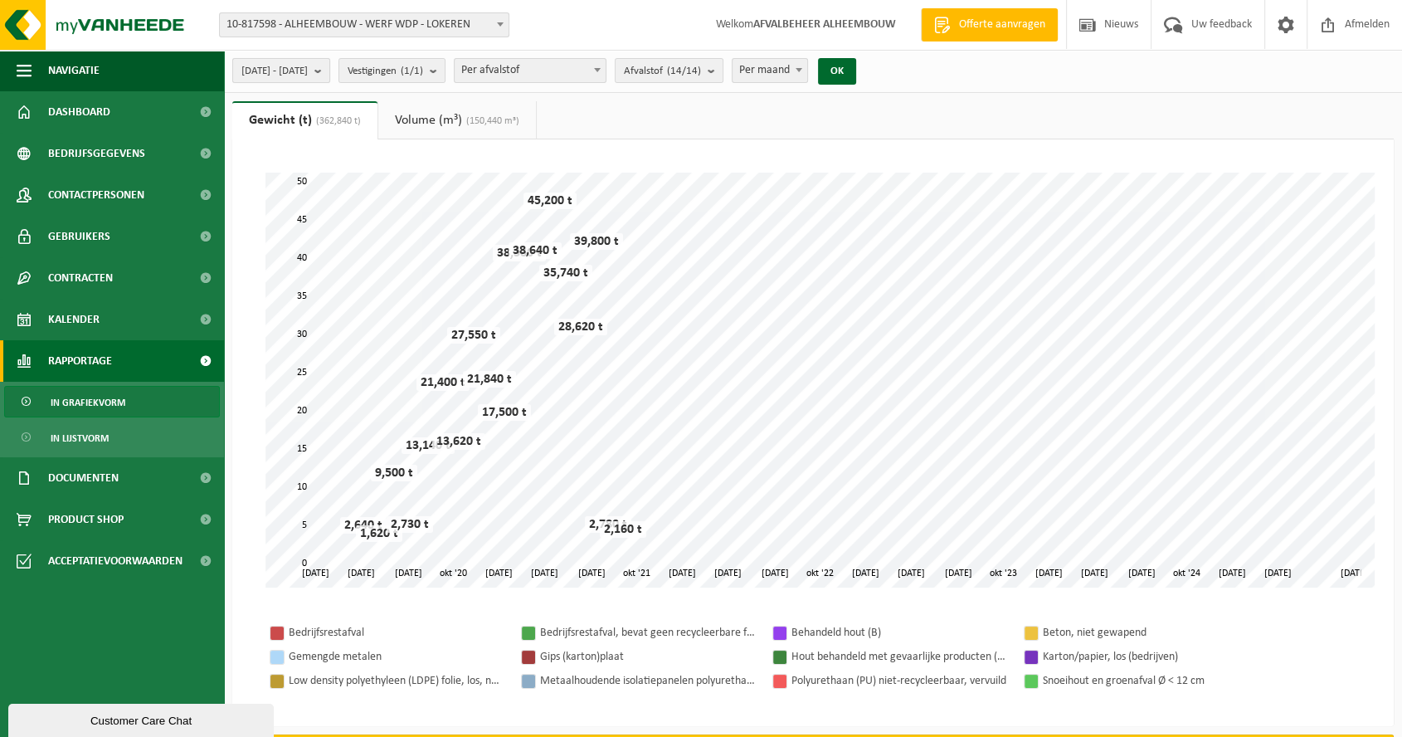
click at [330, 65] on button "[DATE] - [DATE]" at bounding box center [281, 70] width 98 height 25
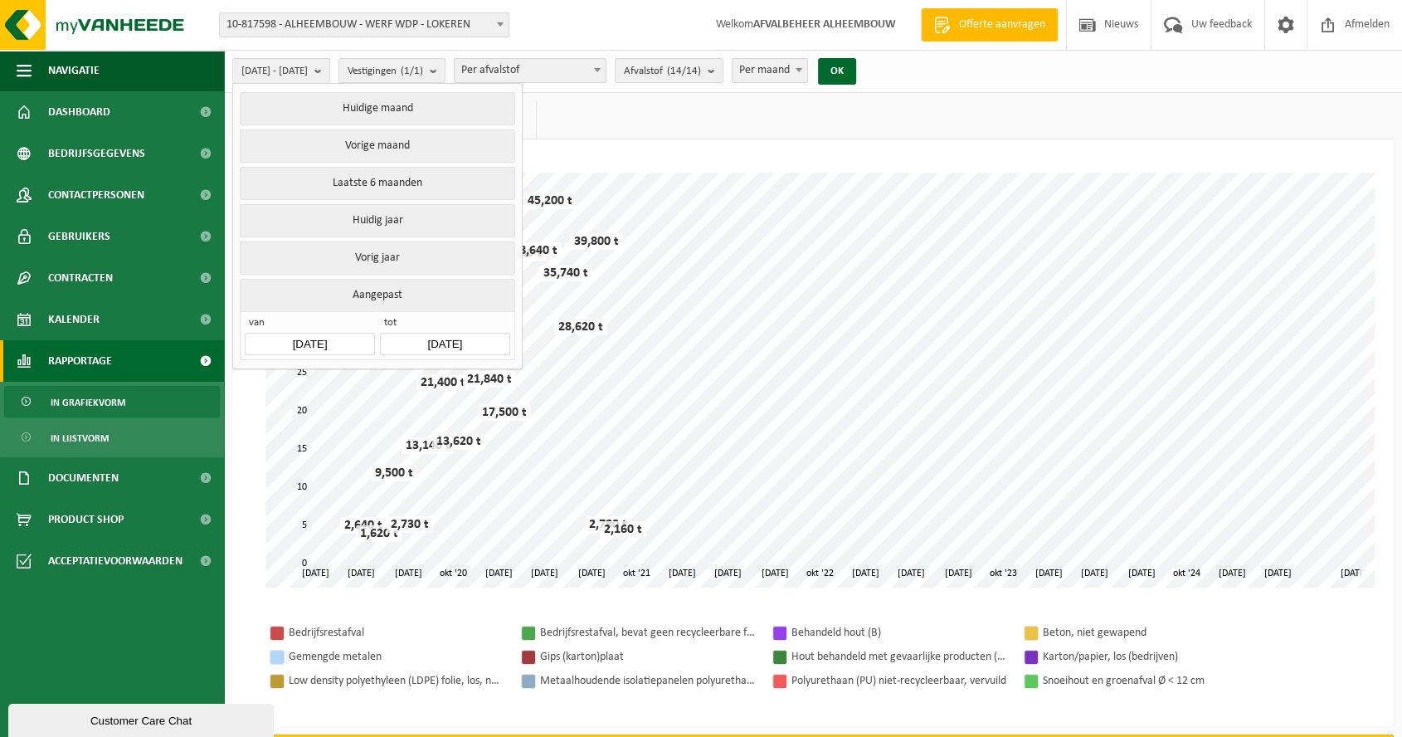
click at [426, 333] on input "2025-09-01" at bounding box center [444, 344] width 129 height 22
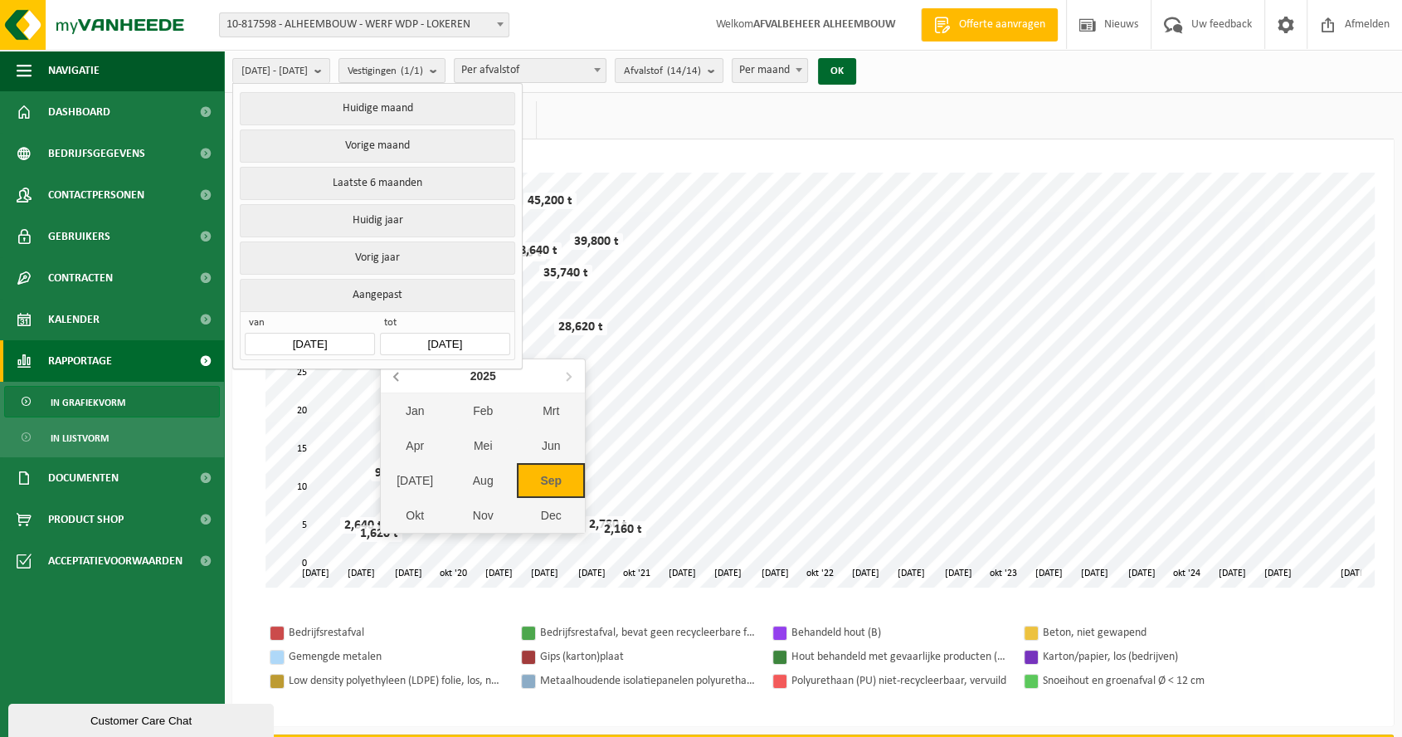
click at [394, 373] on icon at bounding box center [397, 376] width 27 height 27
click at [411, 405] on div "Jan" at bounding box center [415, 410] width 68 height 35
click at [539, 426] on div "1" at bounding box center [541, 432] width 29 height 27
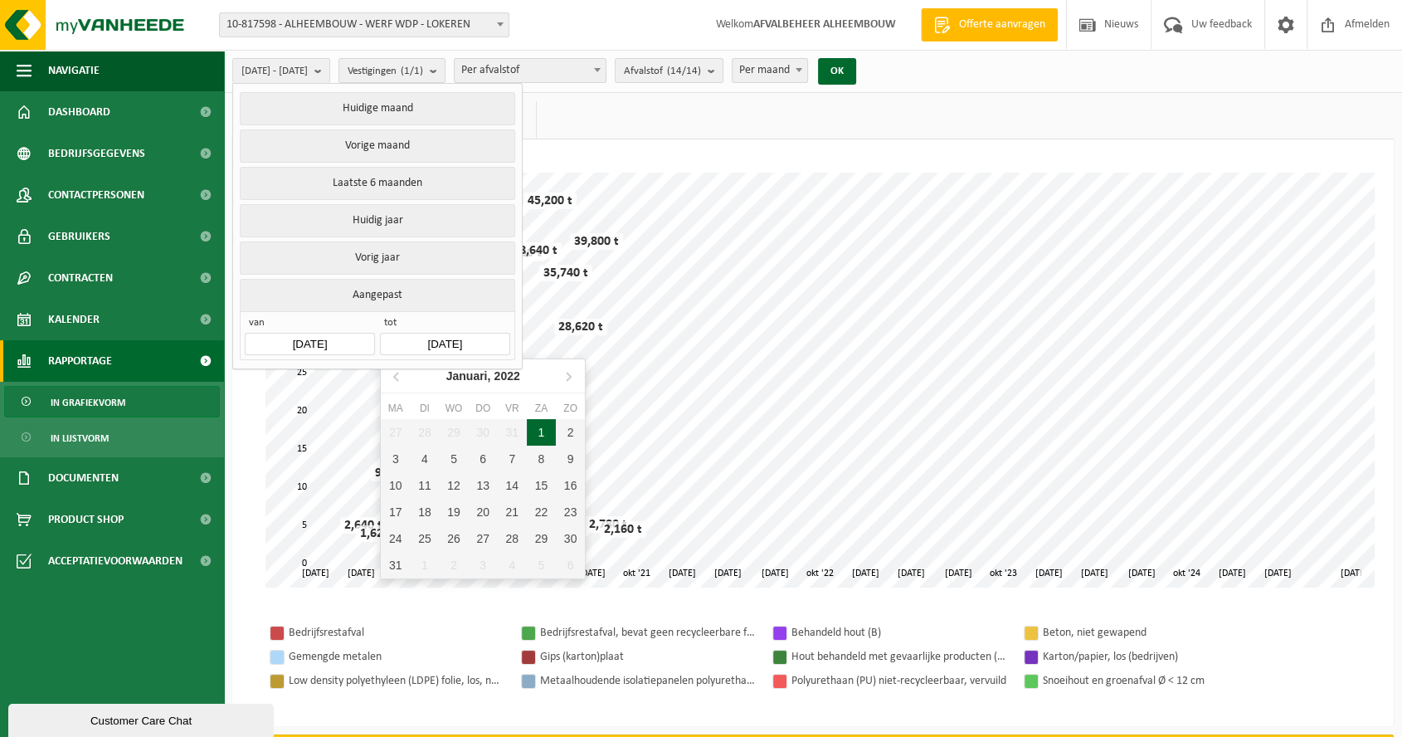
type input "2022-01-01"
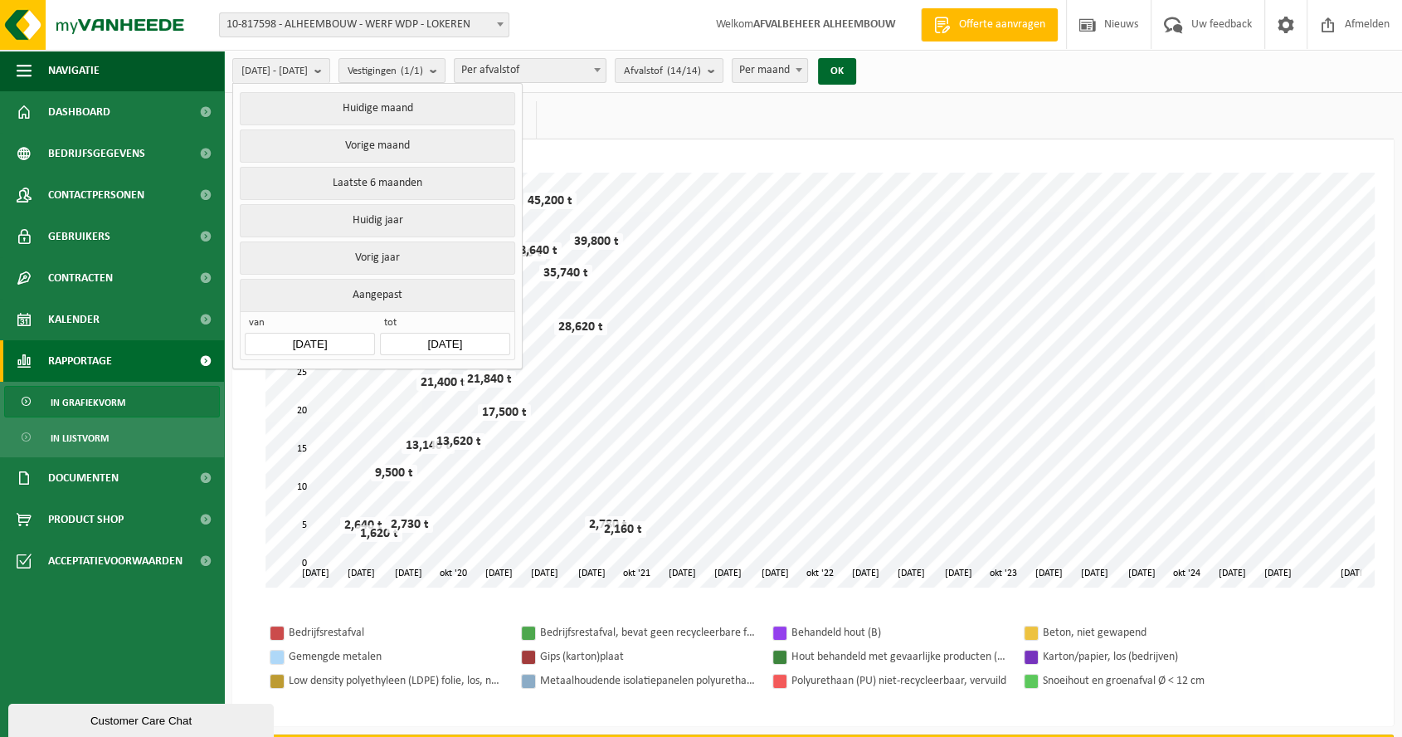
click at [602, 17] on div "Vestiging: 01-000709 - ALHEEMBOUW - OOSTNIEUWKERKE 10-838751 - ALHEEMBOUW - ROE…" at bounding box center [701, 25] width 1402 height 51
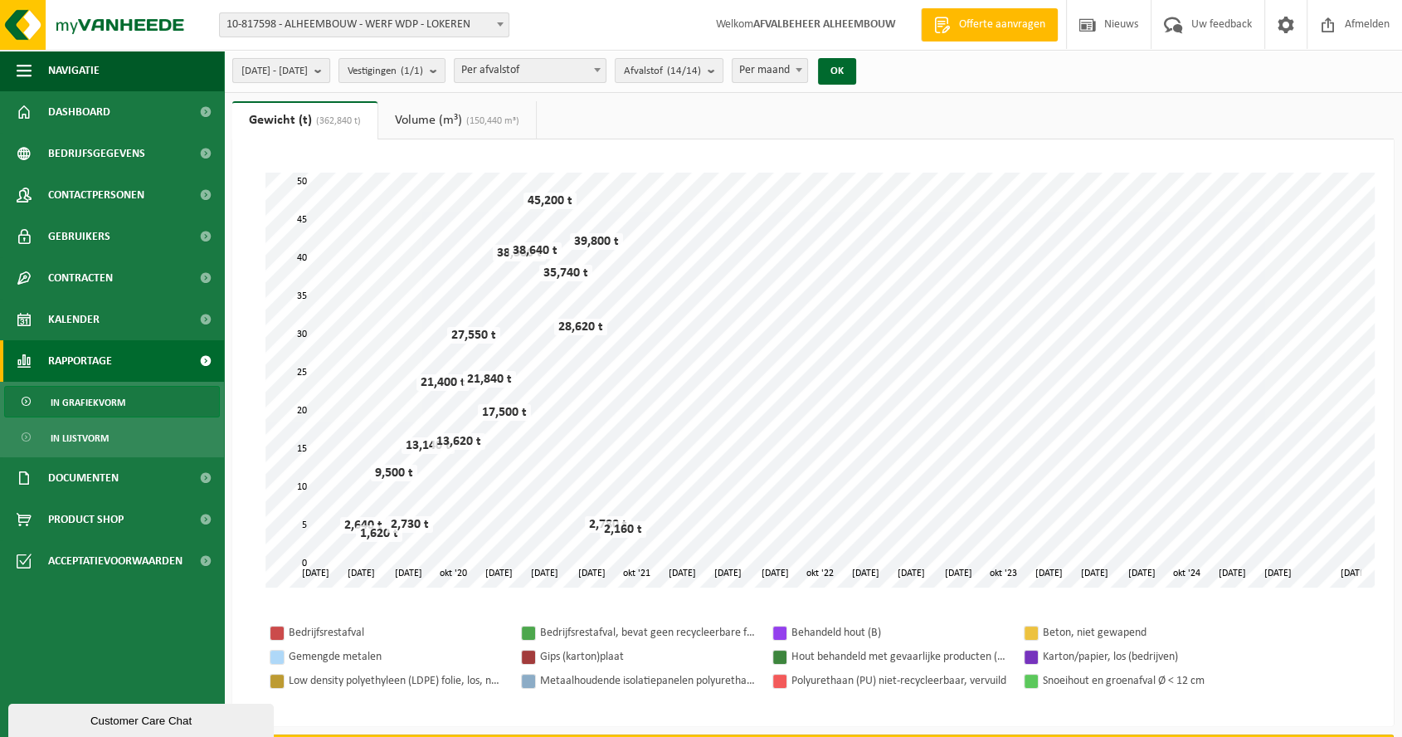
click at [308, 68] on span "2020-01-01 - 2022-01-01" at bounding box center [274, 71] width 66 height 25
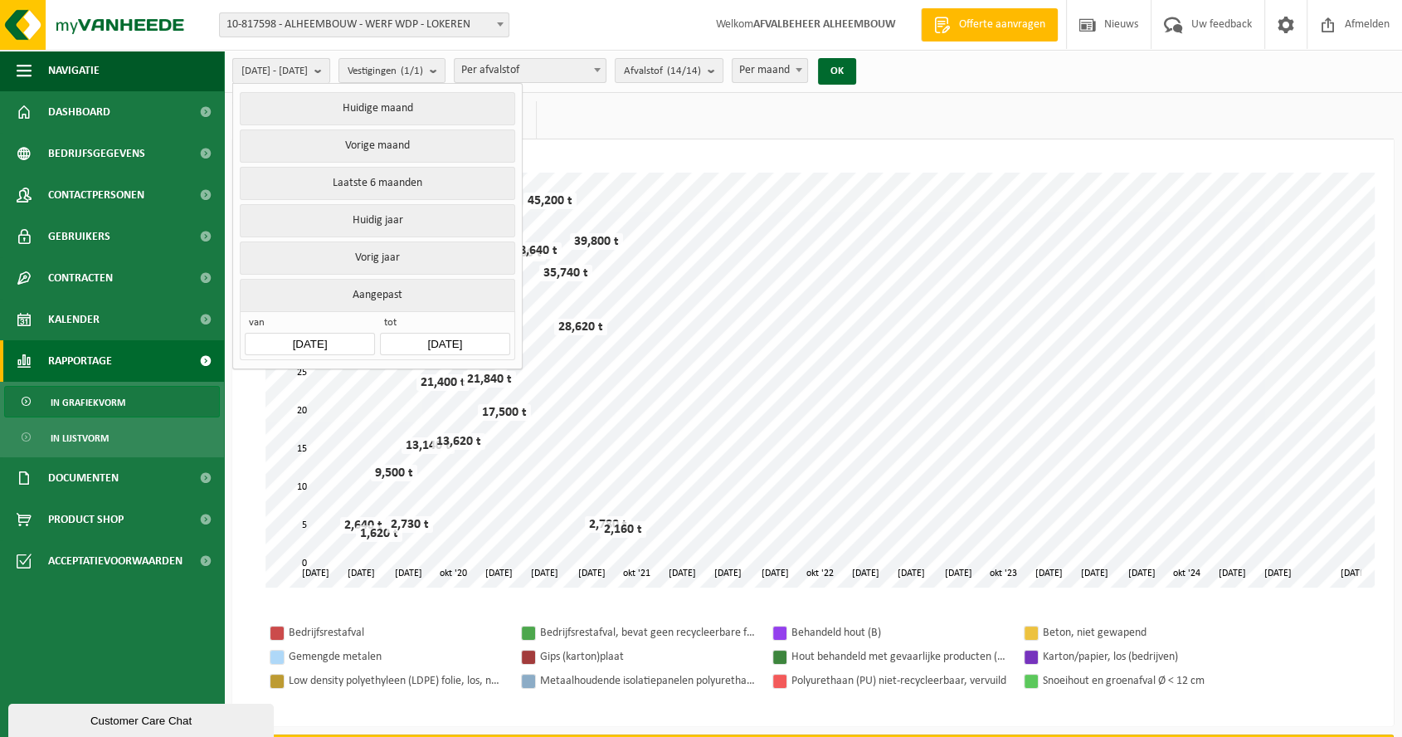
click at [308, 68] on span "2020-01-01 - 2022-01-01" at bounding box center [274, 71] width 66 height 25
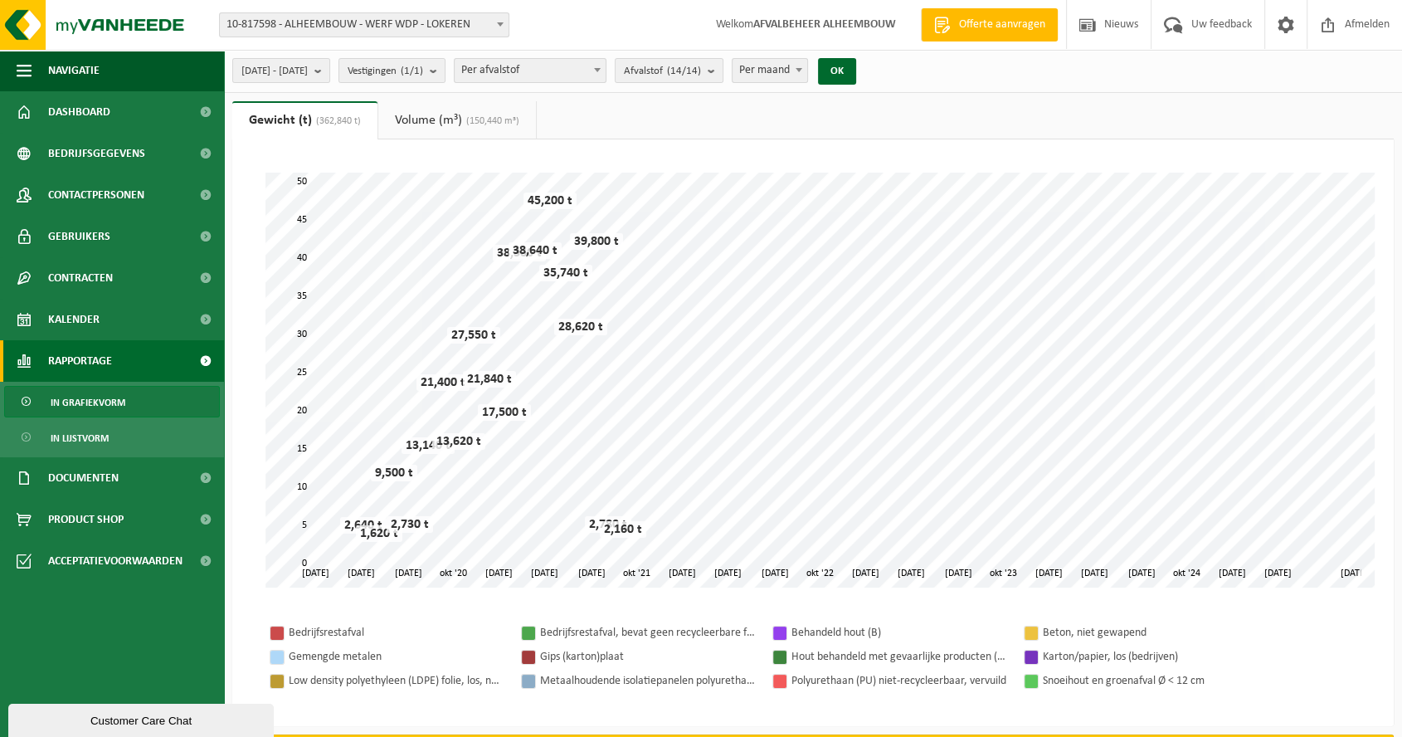
click at [439, 116] on link "Volume (m³) (150,440 m³)" at bounding box center [457, 120] width 158 height 38
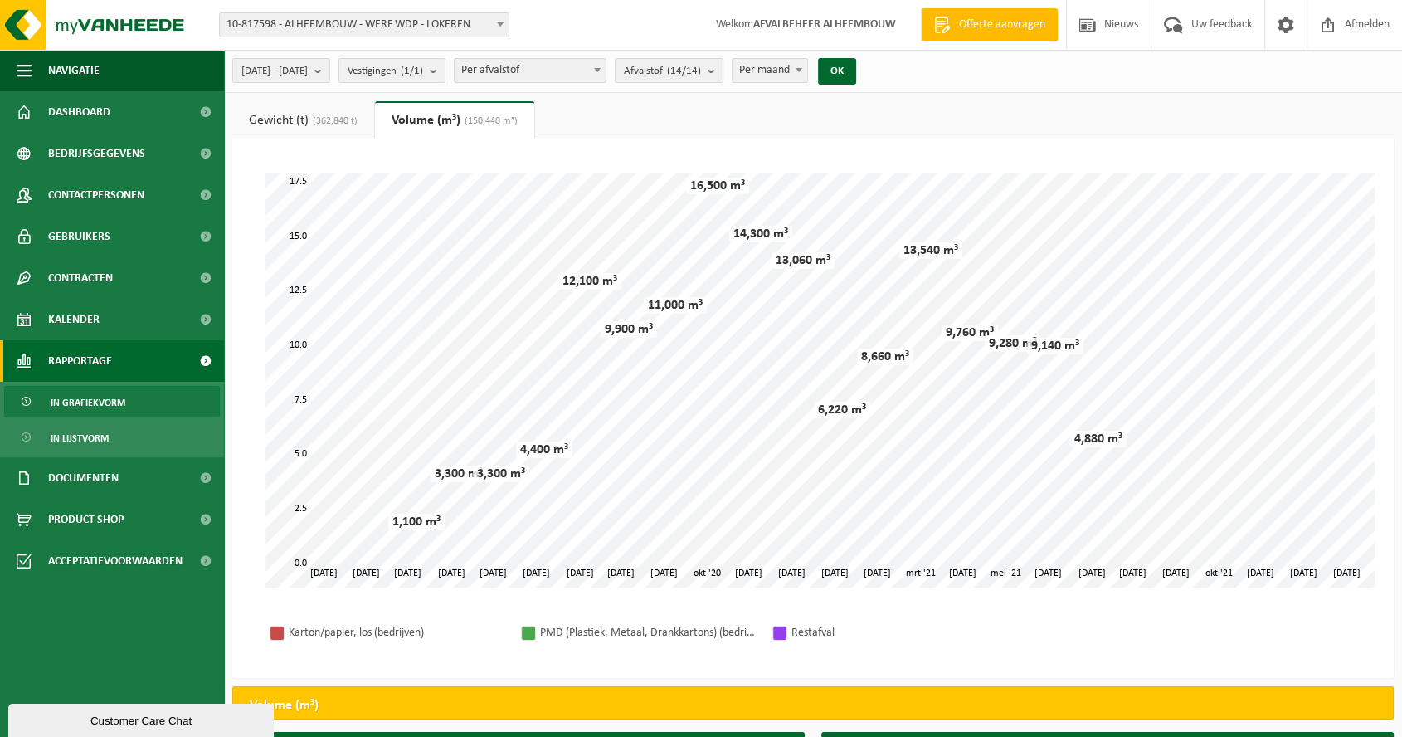
click at [291, 122] on link "Gewicht (t) (362,840 t)" at bounding box center [303, 120] width 142 height 38
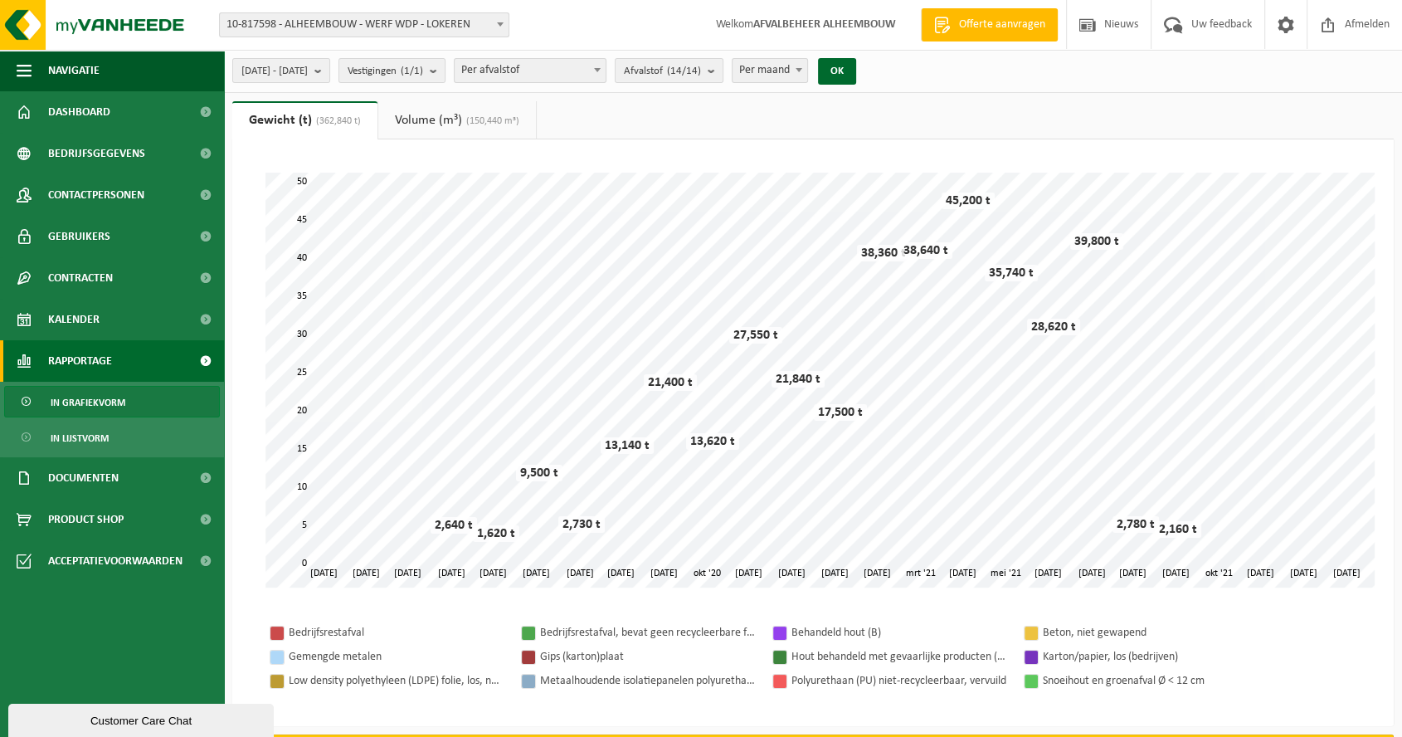
click at [456, 124] on link "Volume (m³) (150,440 m³)" at bounding box center [457, 120] width 158 height 38
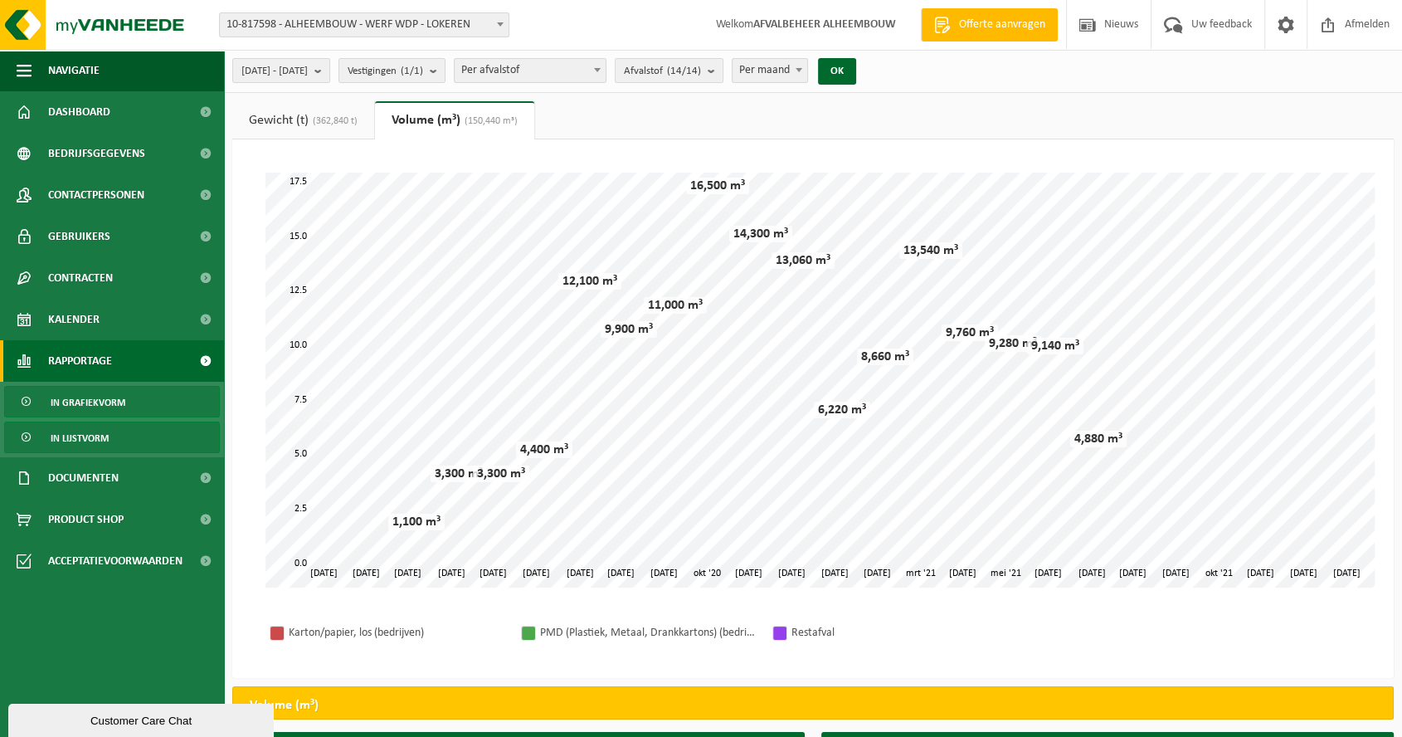
click at [100, 430] on span "In lijstvorm" at bounding box center [80, 438] width 58 height 32
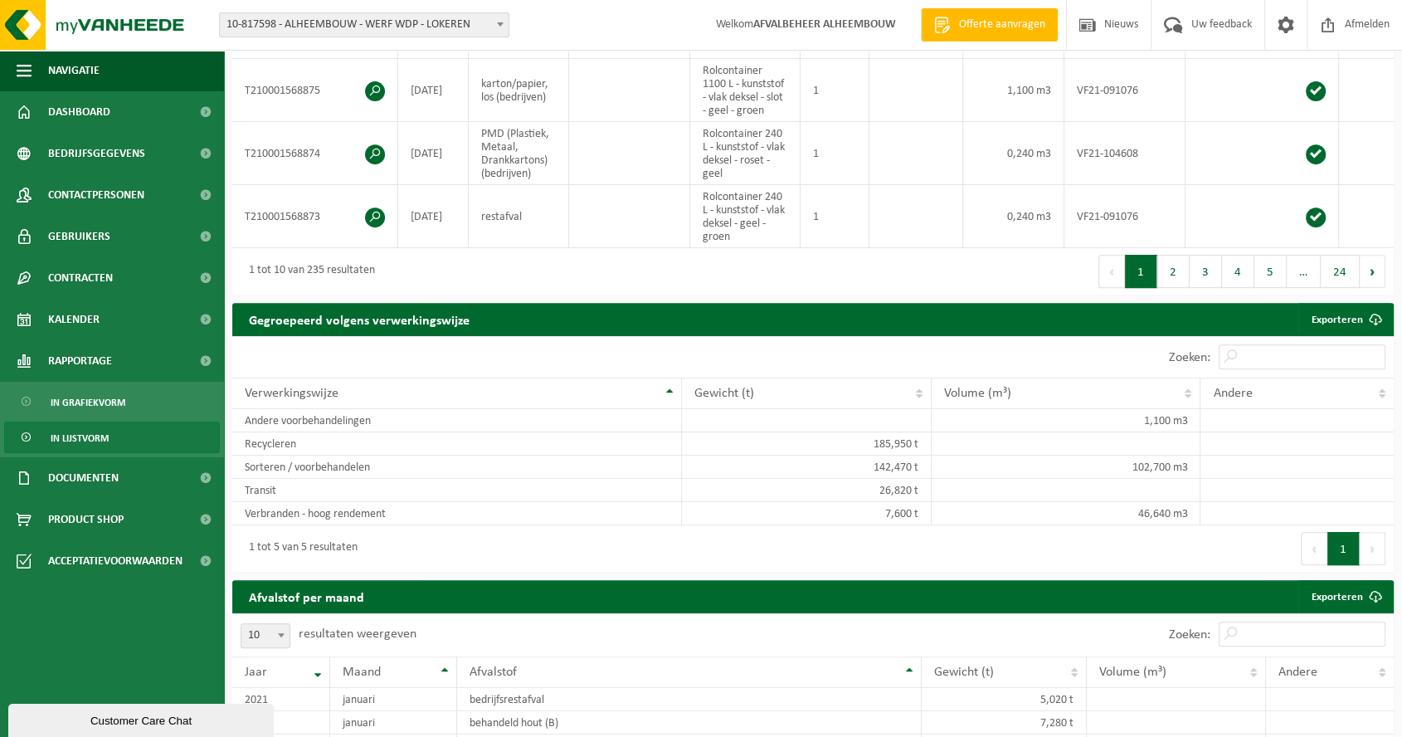
scroll to position [830, 0]
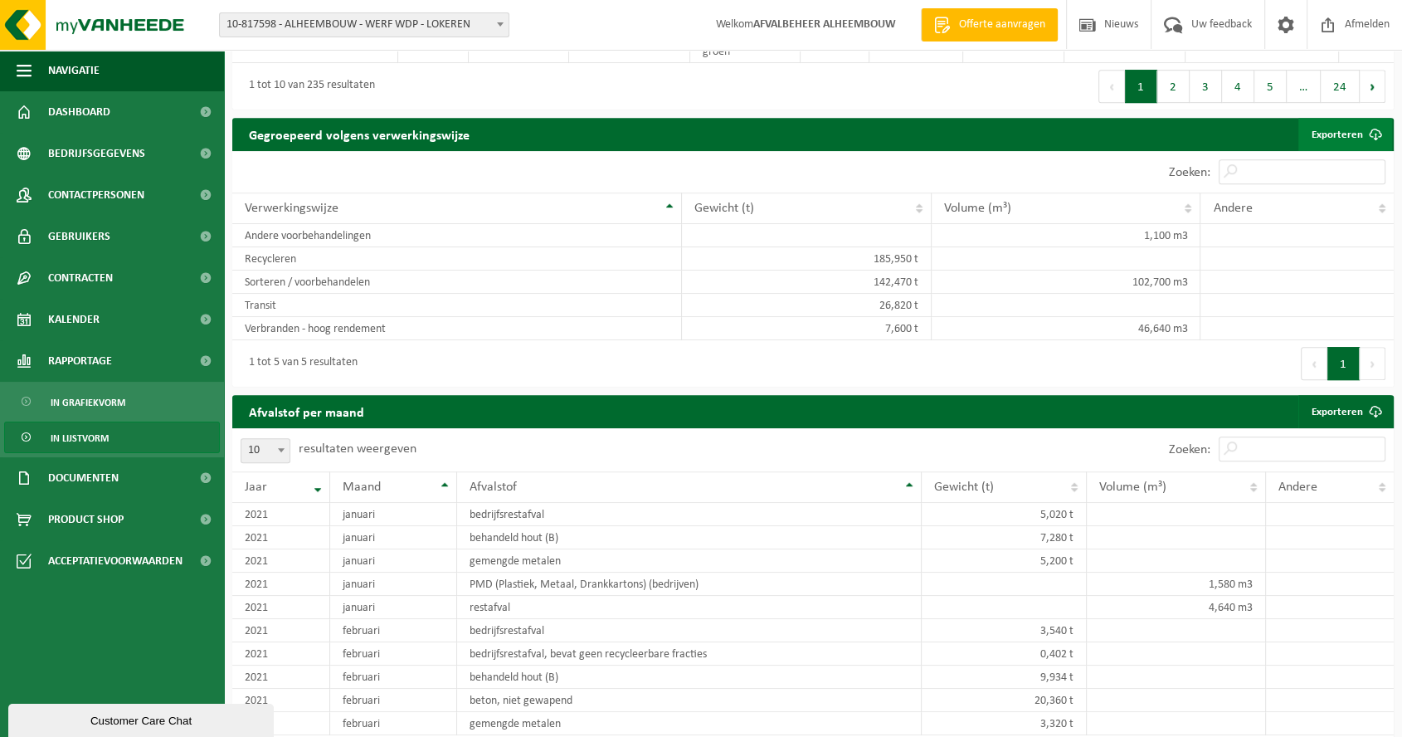
click at [1332, 142] on link "Exporteren" at bounding box center [1346, 134] width 94 height 33
click at [1347, 417] on link "Exporteren" at bounding box center [1346, 411] width 94 height 33
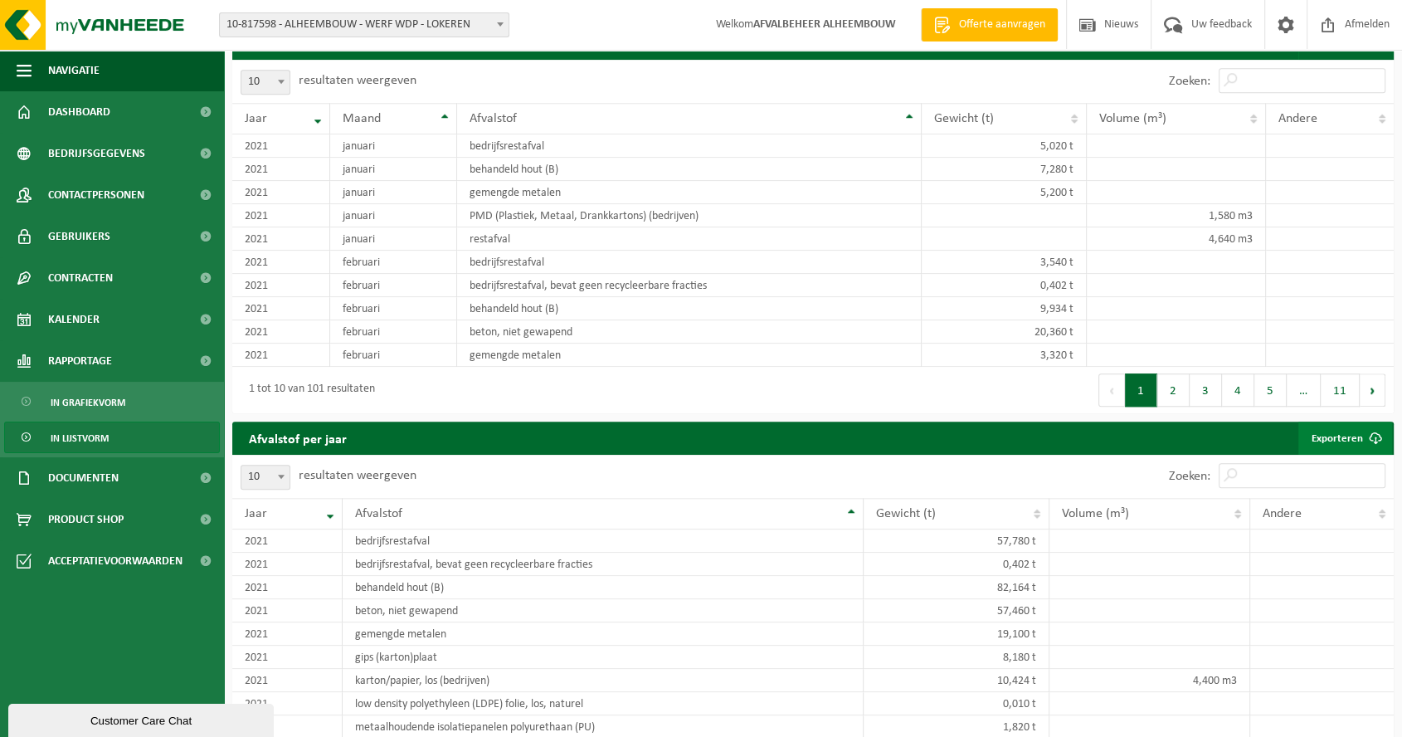
click at [1335, 447] on link "Exporteren" at bounding box center [1346, 438] width 94 height 33
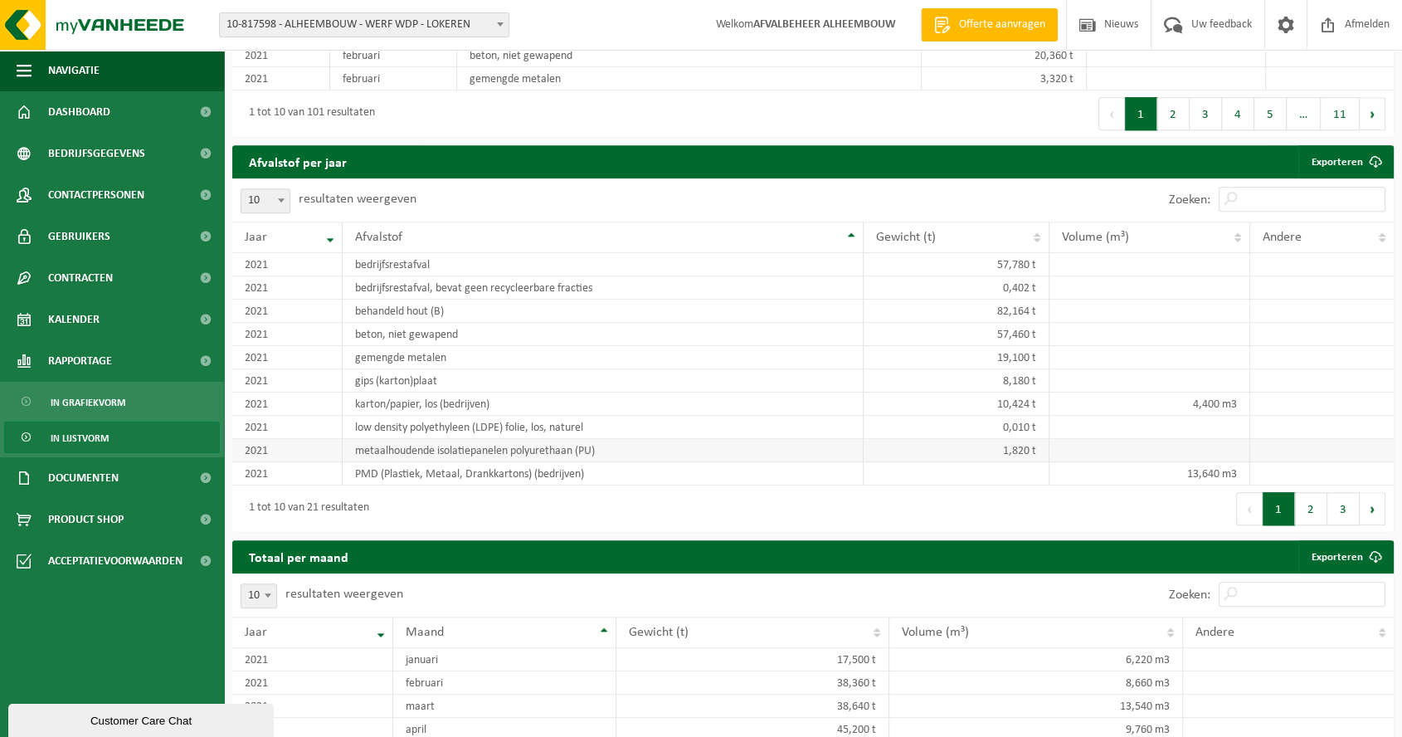
scroll to position [1659, 0]
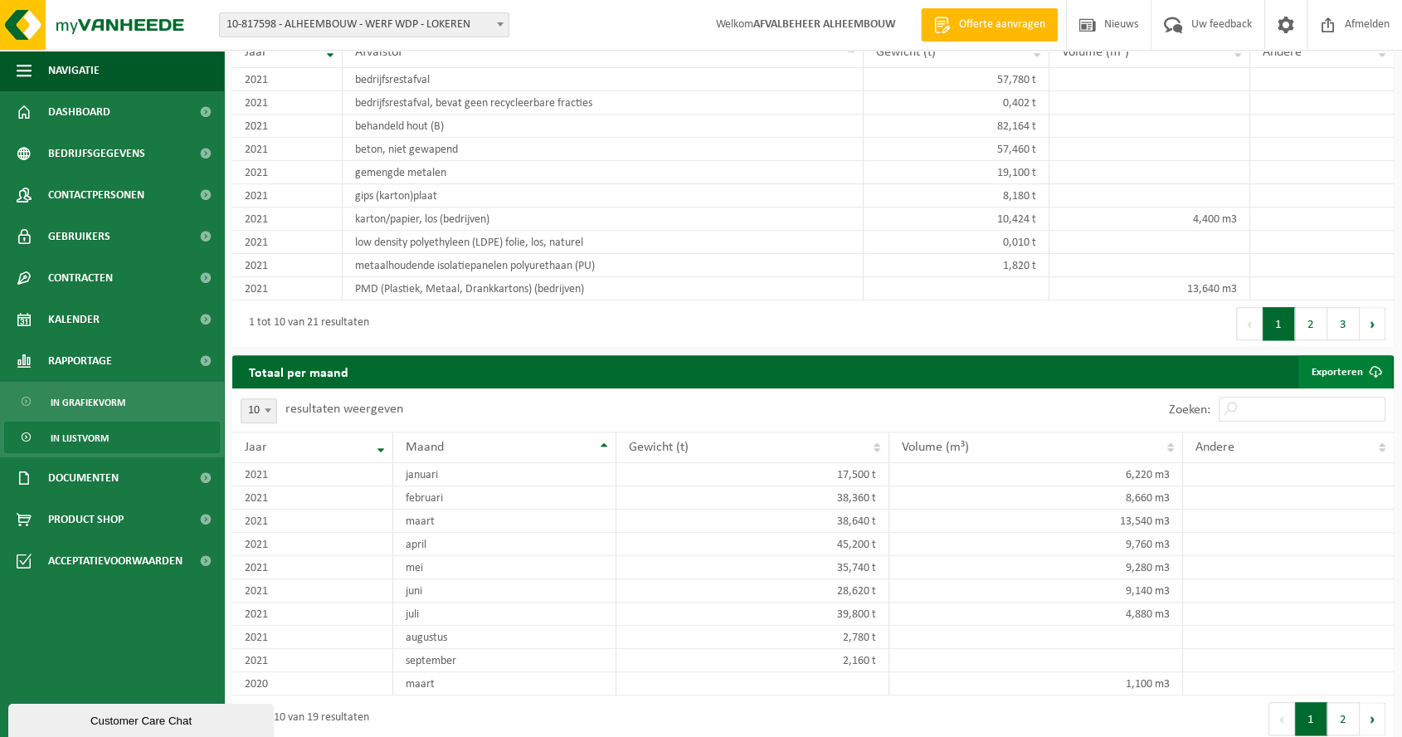
click at [1343, 373] on link "Exporteren" at bounding box center [1346, 371] width 94 height 33
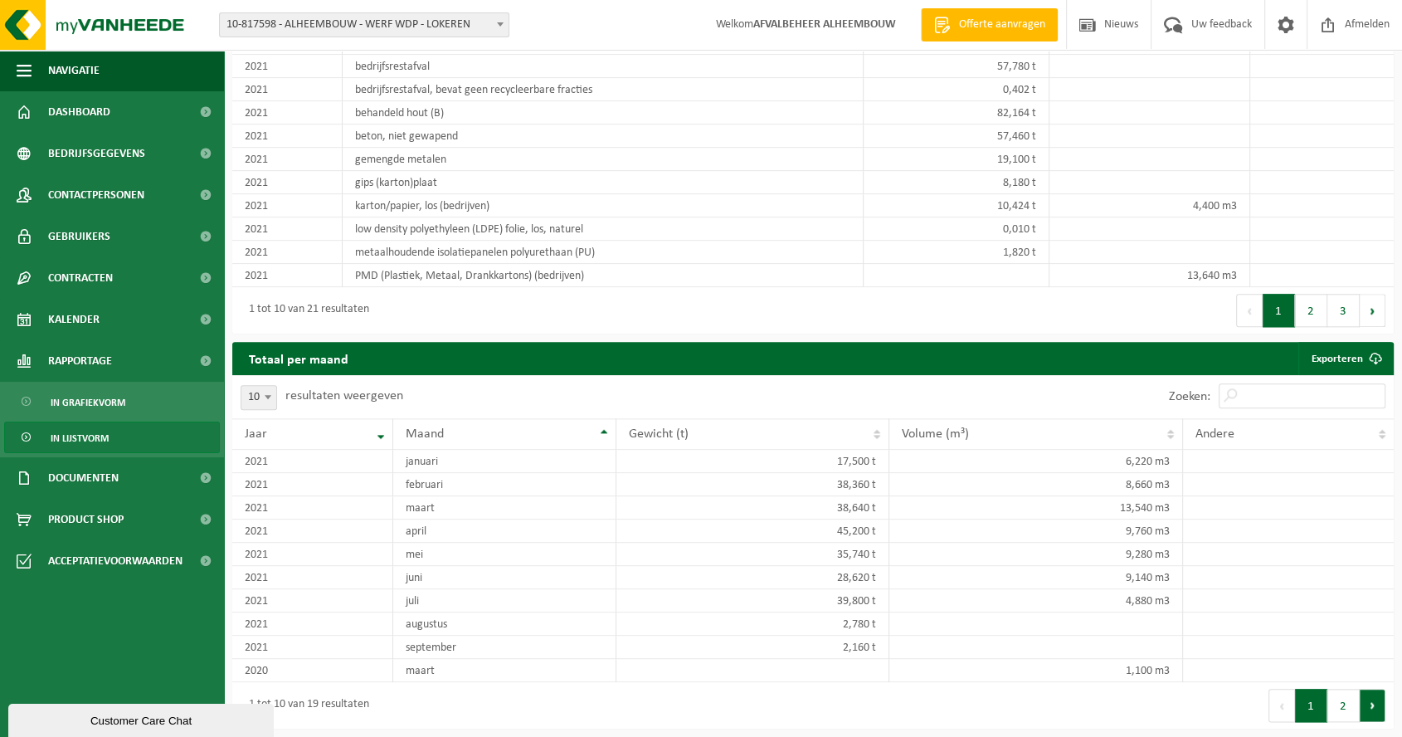
click at [1370, 703] on button "Volgende" at bounding box center [1373, 705] width 26 height 33
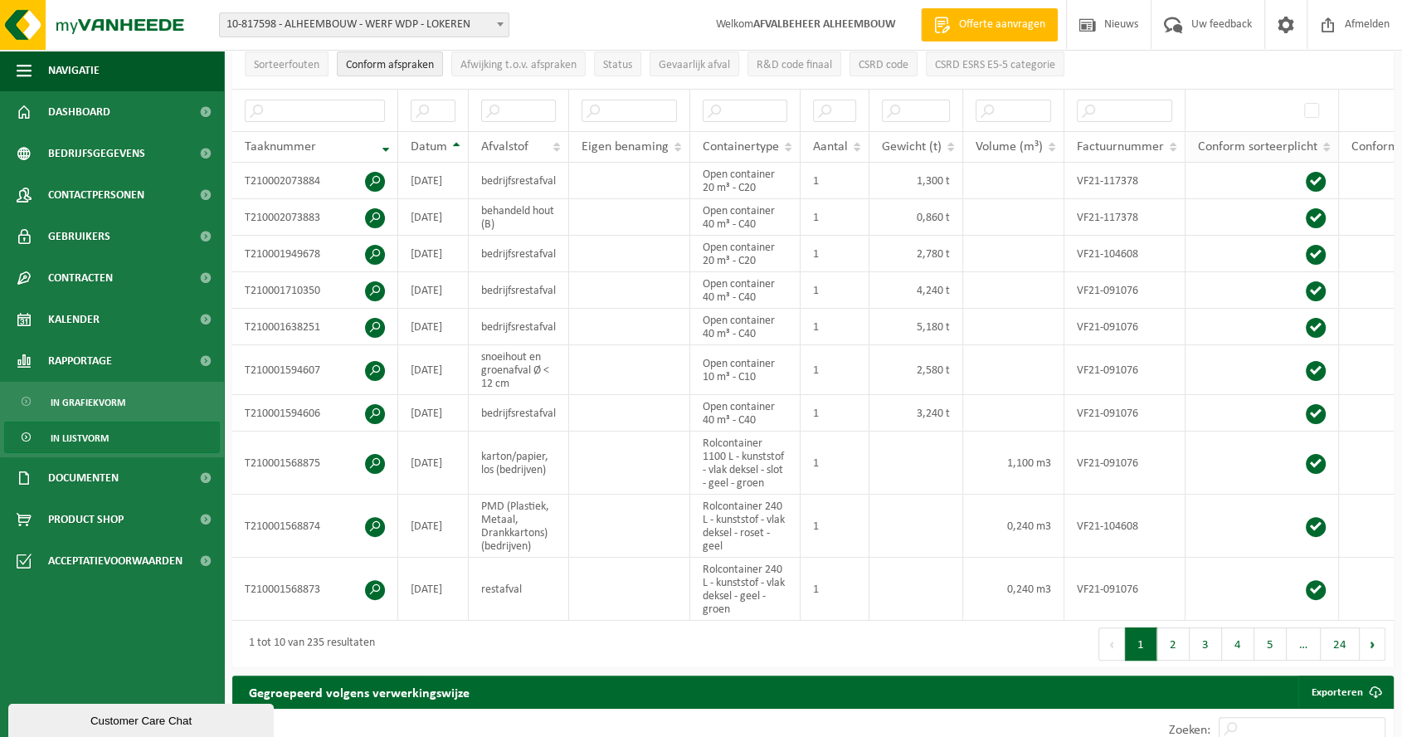
scroll to position [0, 0]
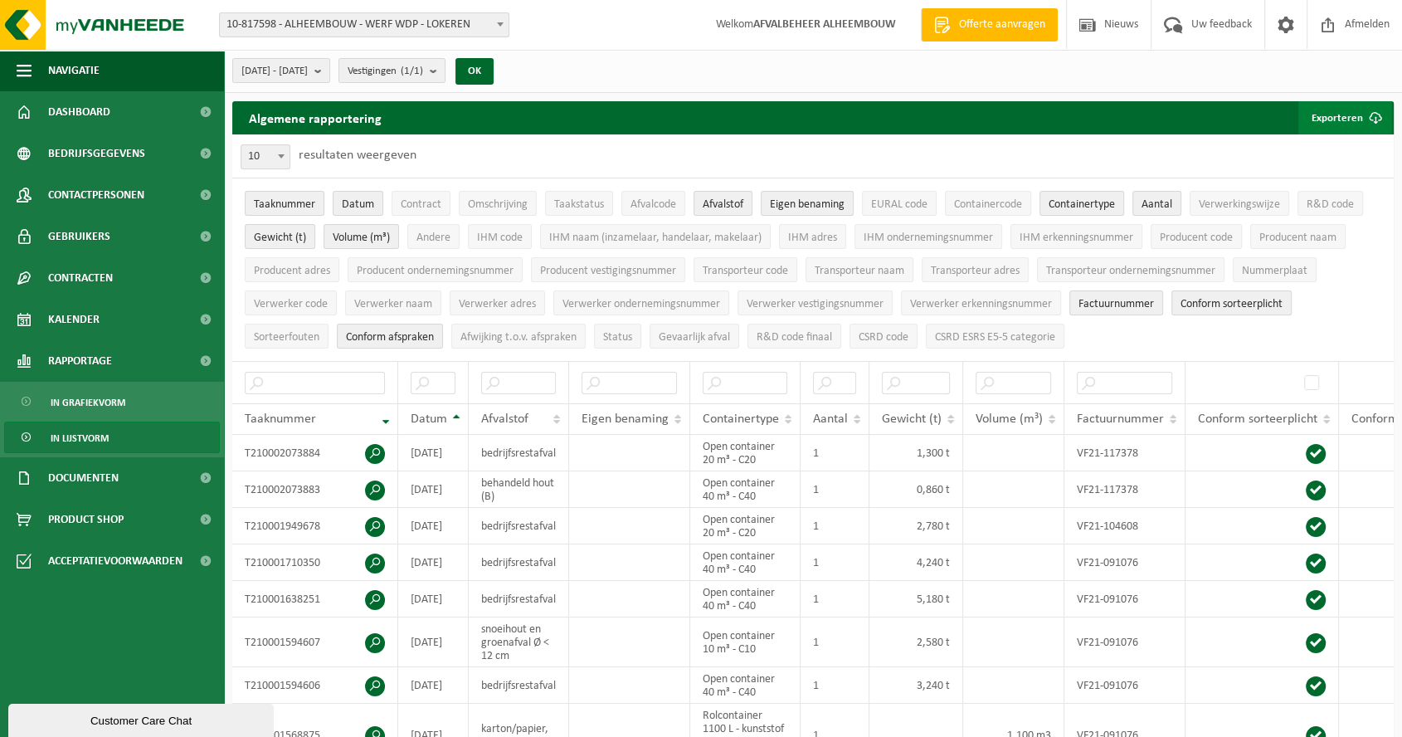
click at [1344, 118] on button "Exporteren" at bounding box center [1346, 117] width 94 height 33
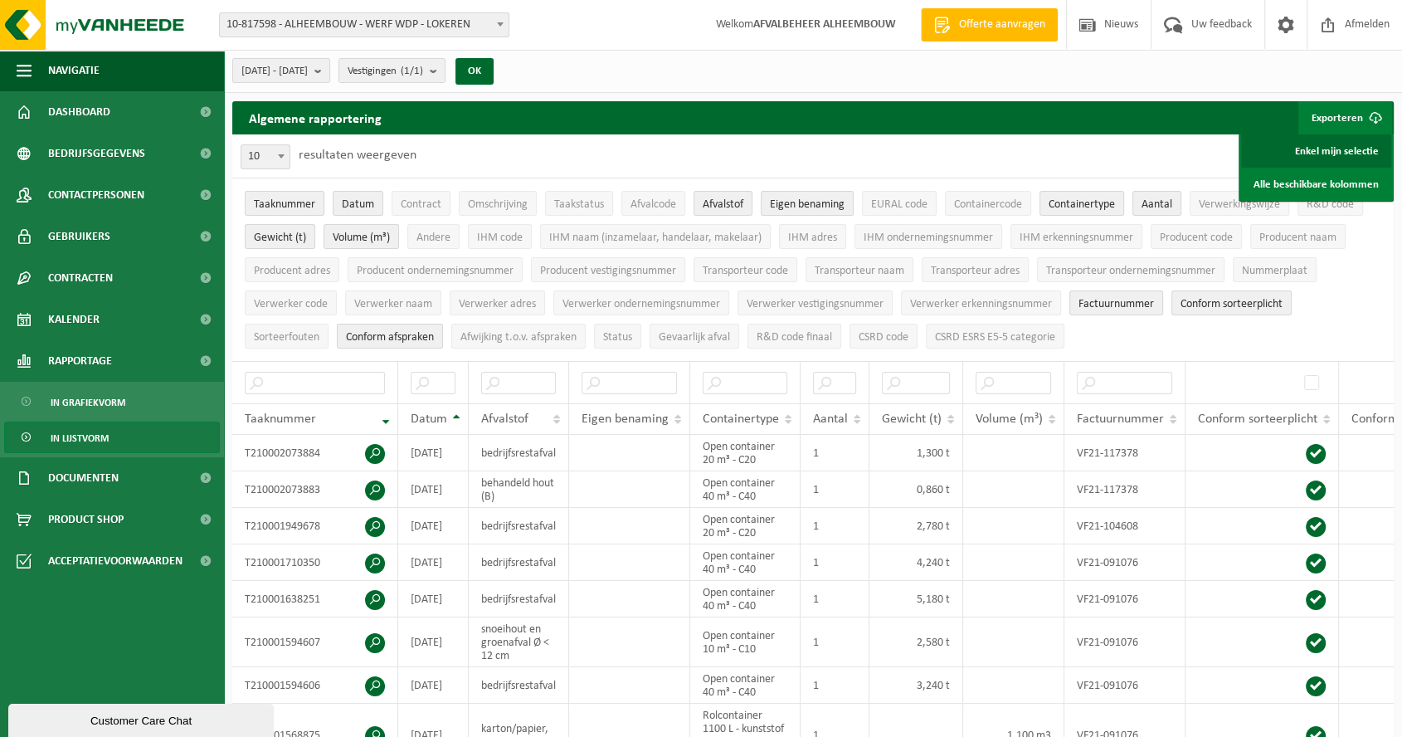
click at [1331, 145] on link "Enkel mijn selectie" at bounding box center [1316, 150] width 150 height 33
